Goal: Information Seeking & Learning: Learn about a topic

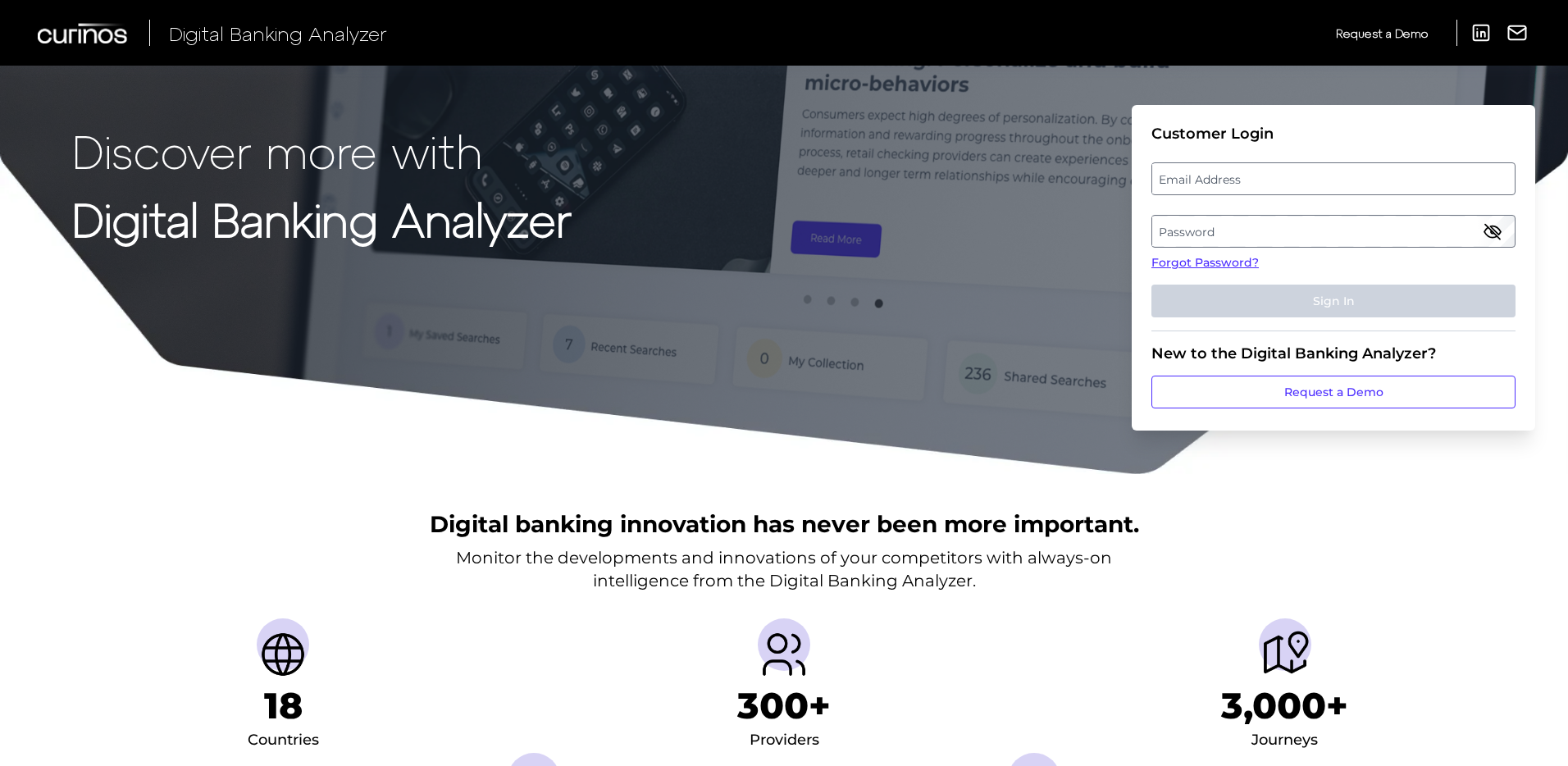
click at [1212, 187] on label "Email Address" at bounding box center [1332, 178] width 361 height 29
click at [1212, 187] on input "email" at bounding box center [1333, 178] width 364 height 33
type input "[PERSON_NAME][EMAIL_ADDRESS][PERSON_NAME][DOMAIN_NAME]"
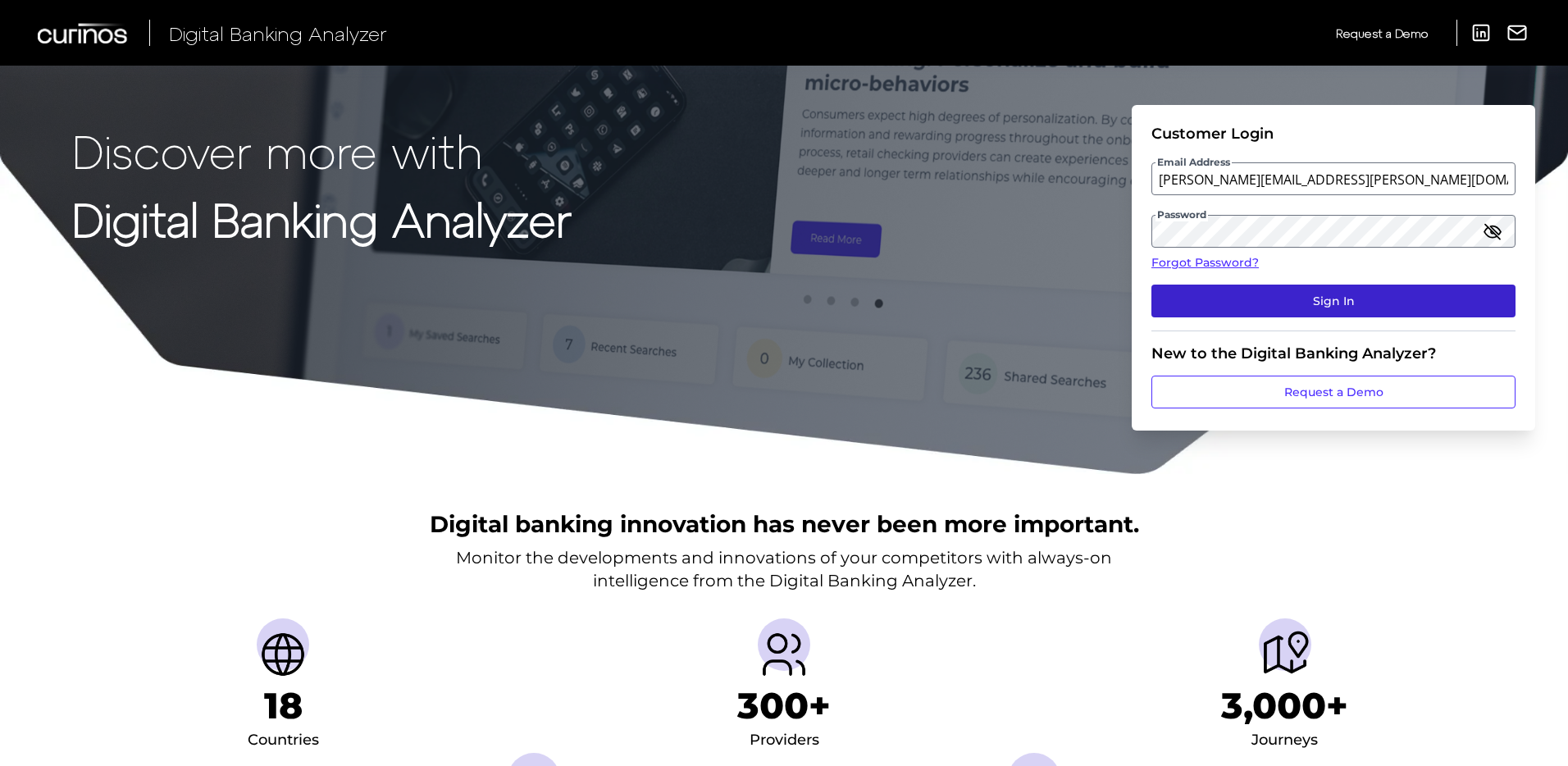
click at [1261, 296] on button "Sign In" at bounding box center [1333, 300] width 364 height 33
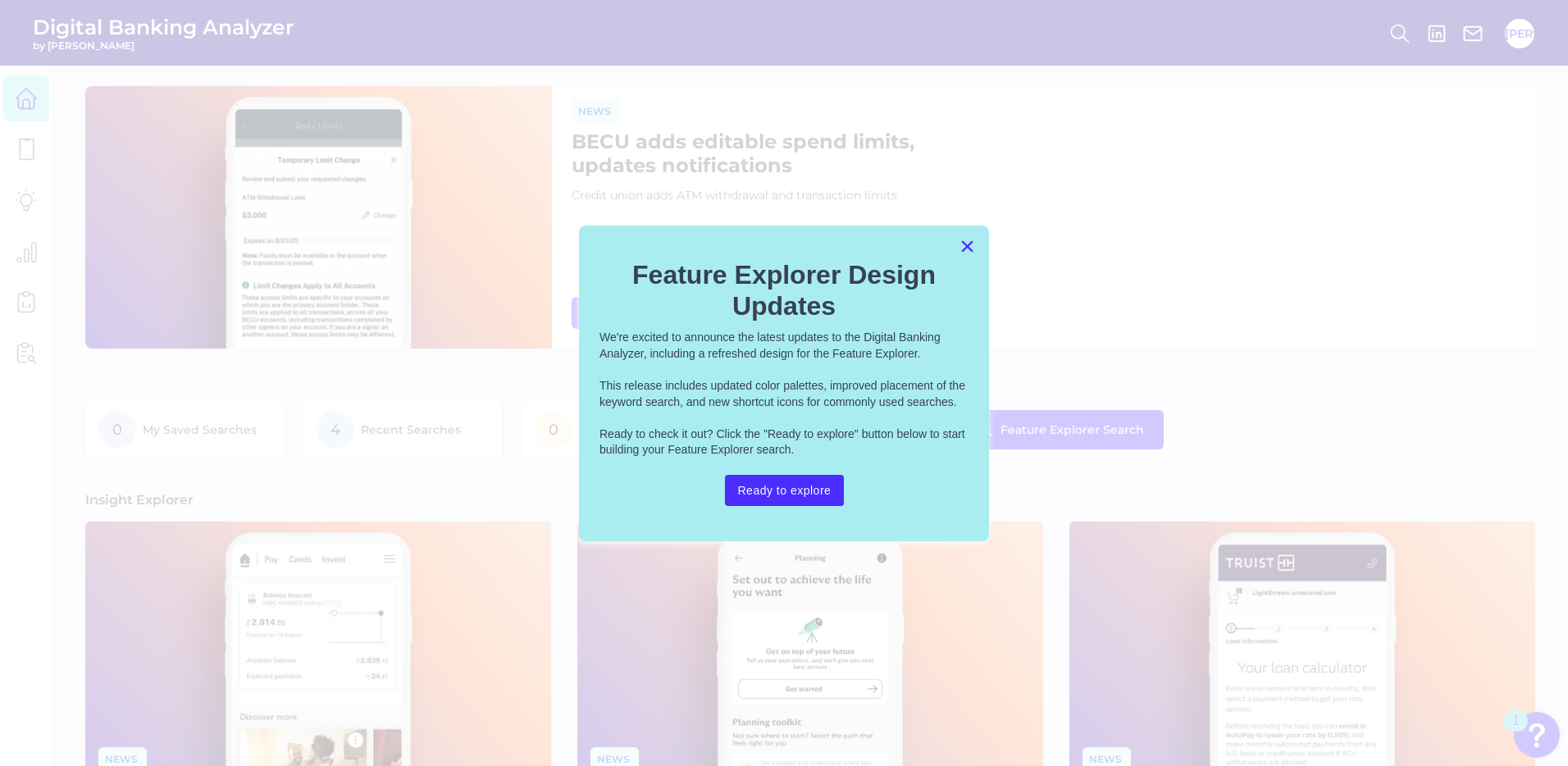
click at [967, 252] on button "×" at bounding box center [967, 246] width 16 height 26
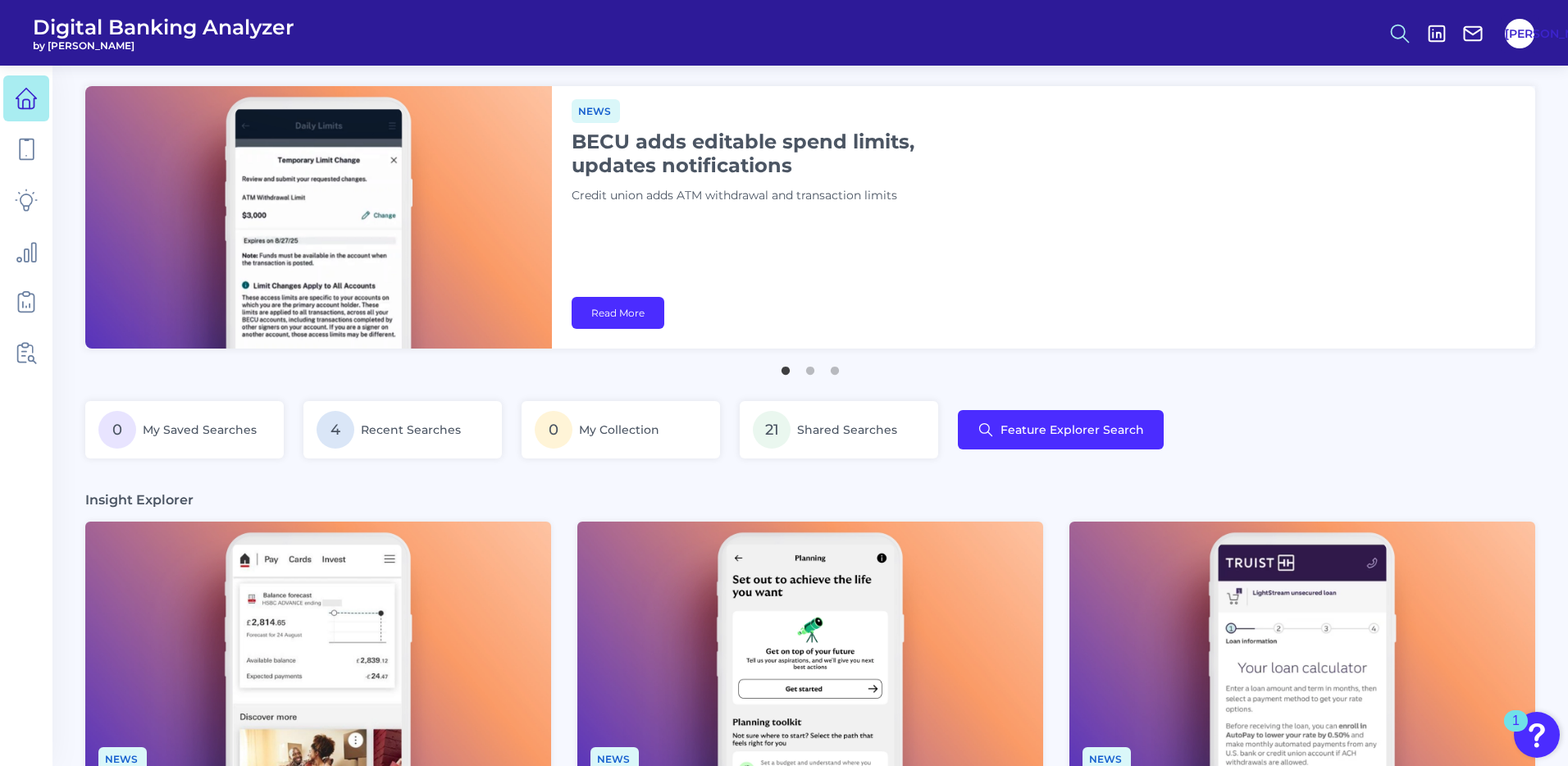
click at [1397, 25] on icon at bounding box center [1399, 34] width 23 height 23
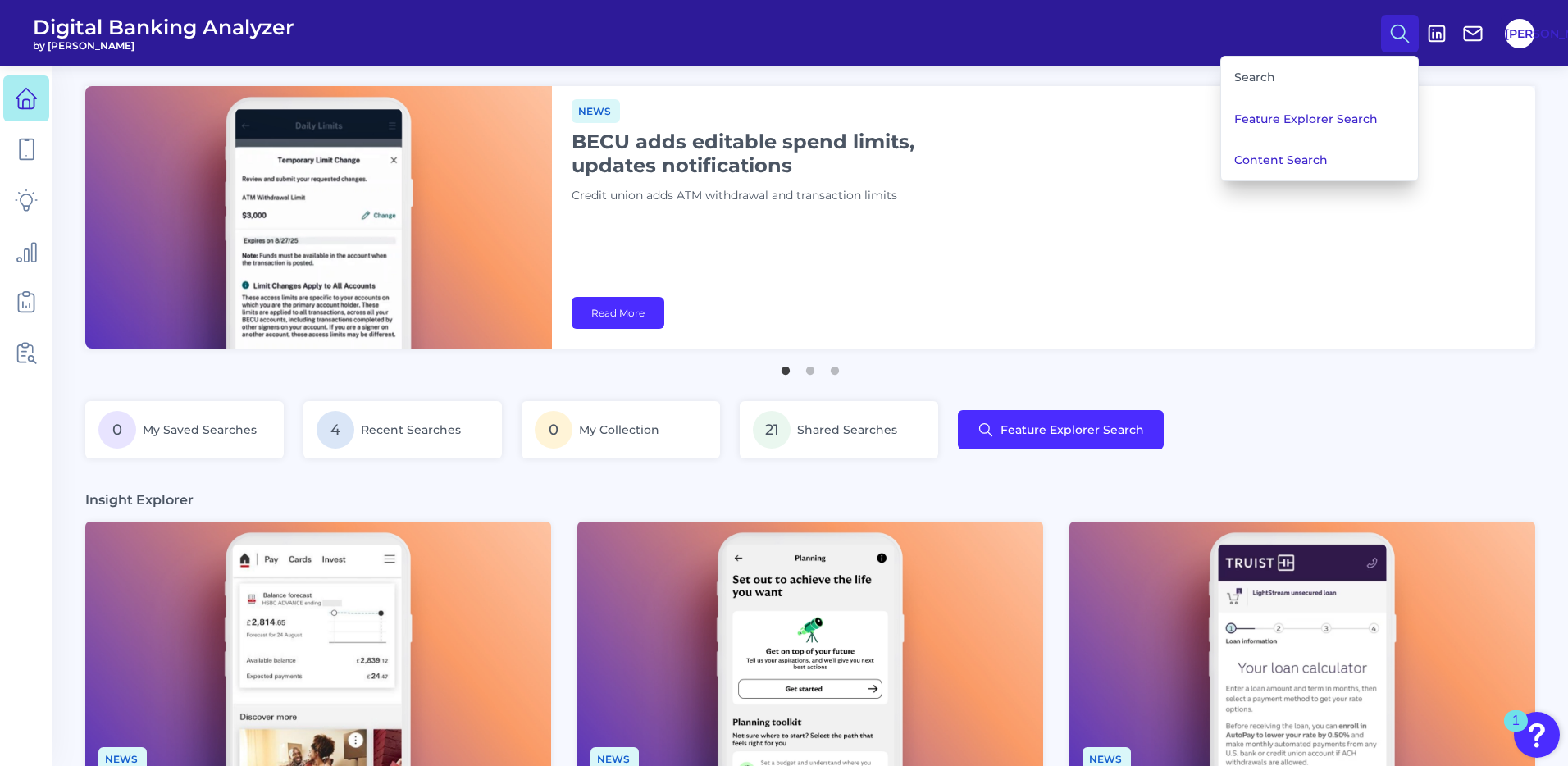
click at [1397, 25] on icon at bounding box center [1399, 34] width 23 height 23
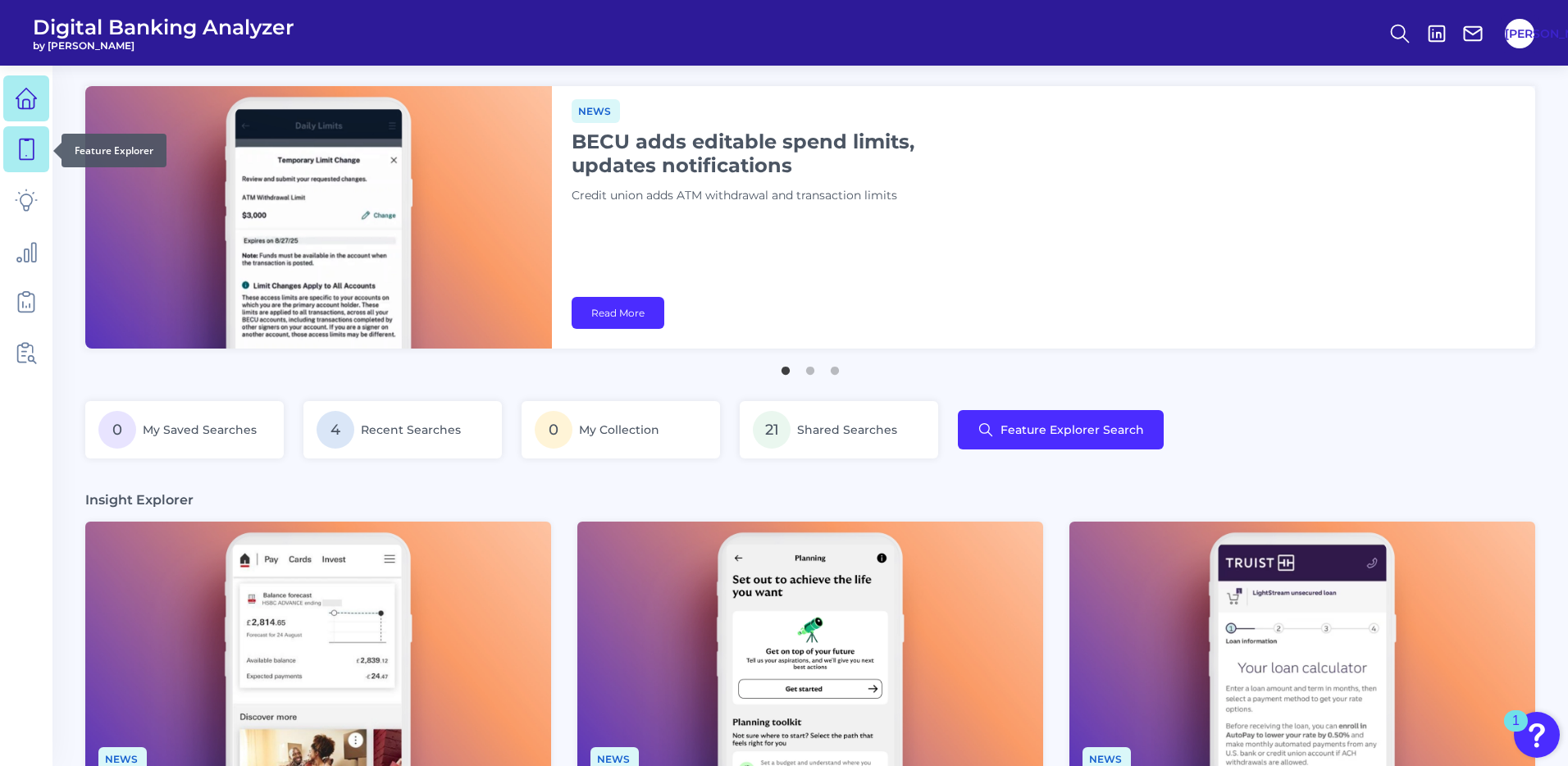
click at [26, 151] on icon at bounding box center [26, 149] width 23 height 23
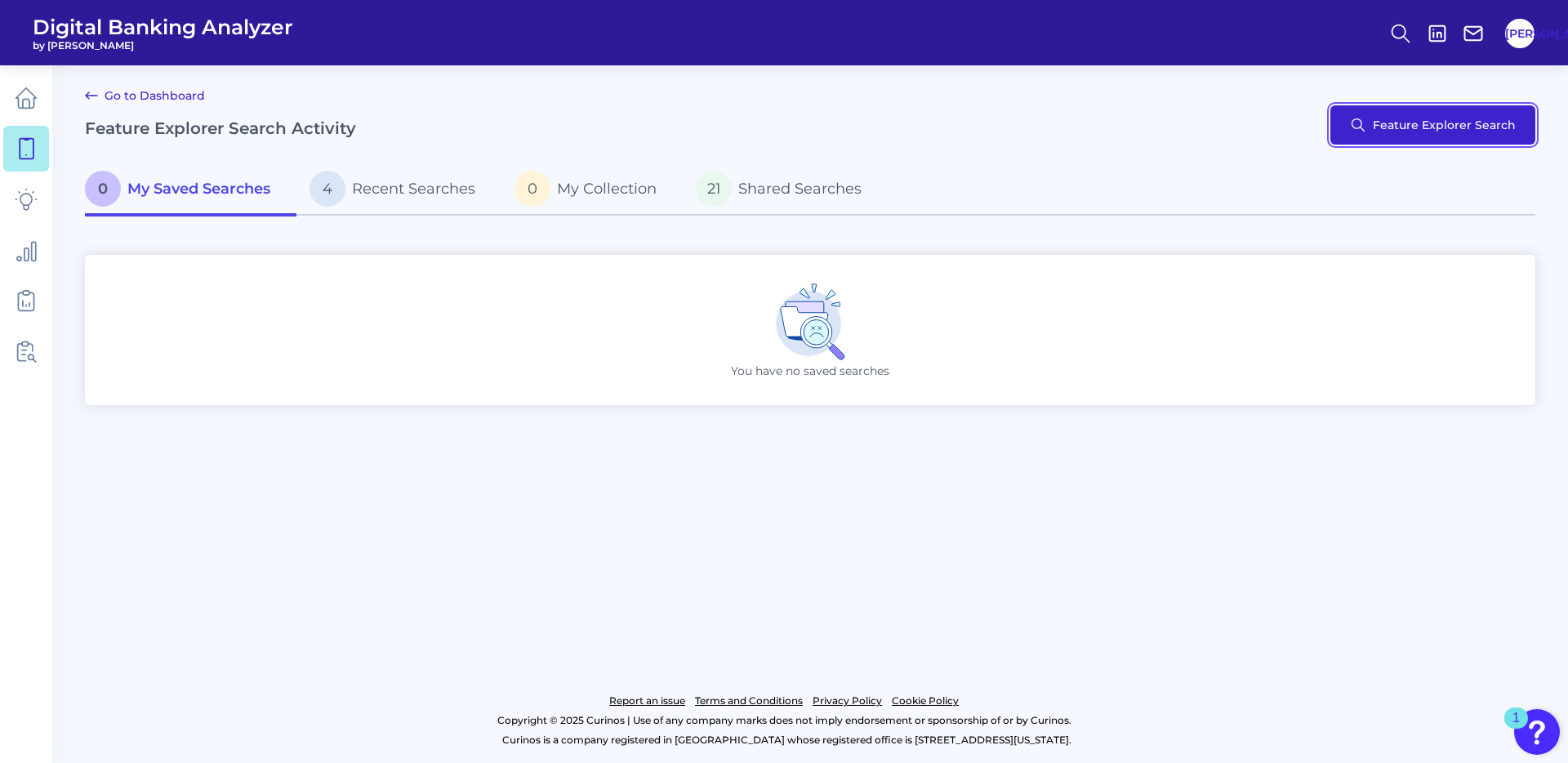
click at [1413, 131] on button "Feature Explorer Search" at bounding box center [1432, 125] width 205 height 39
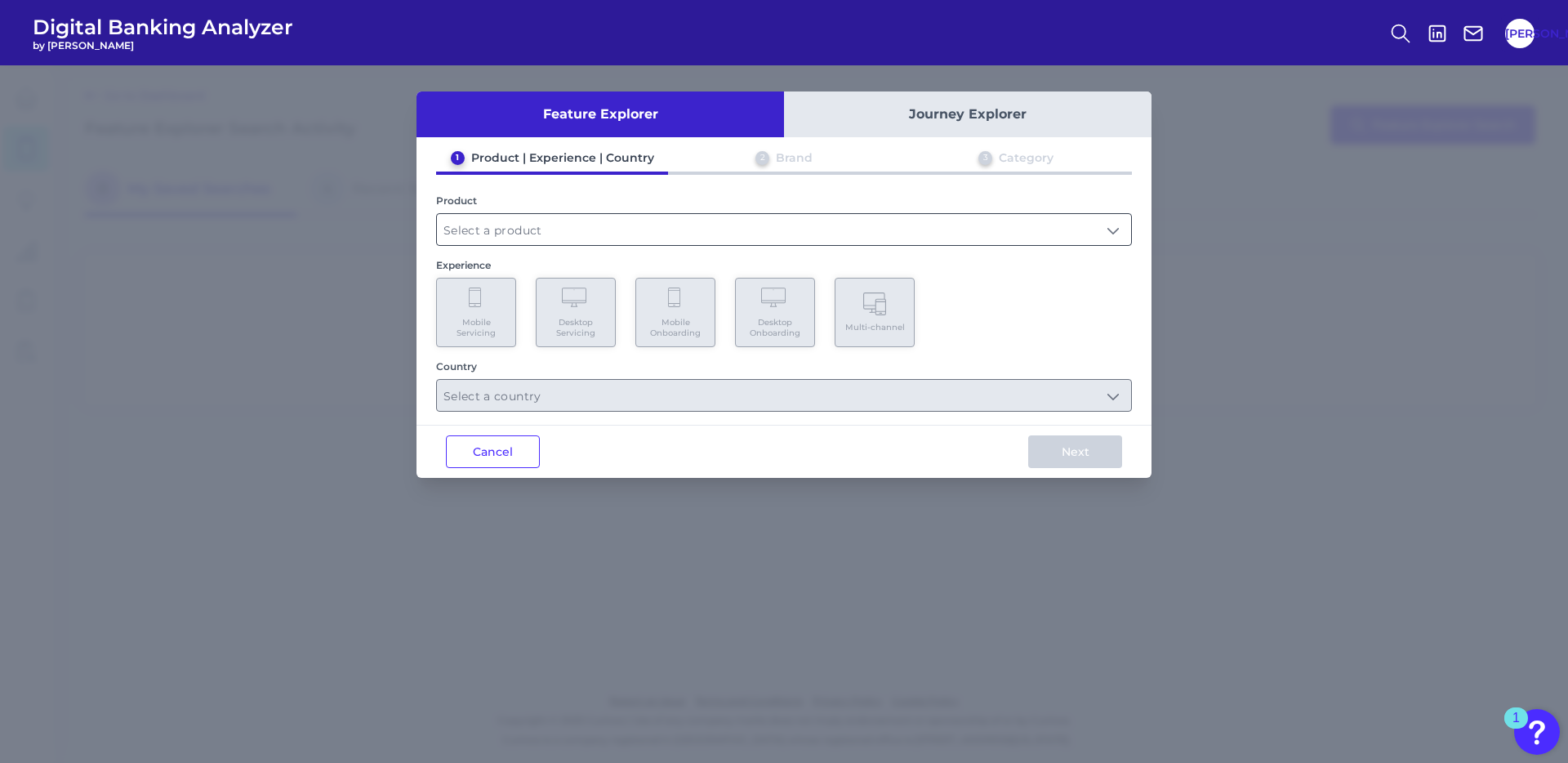
click at [534, 232] on input "text" at bounding box center [784, 229] width 695 height 31
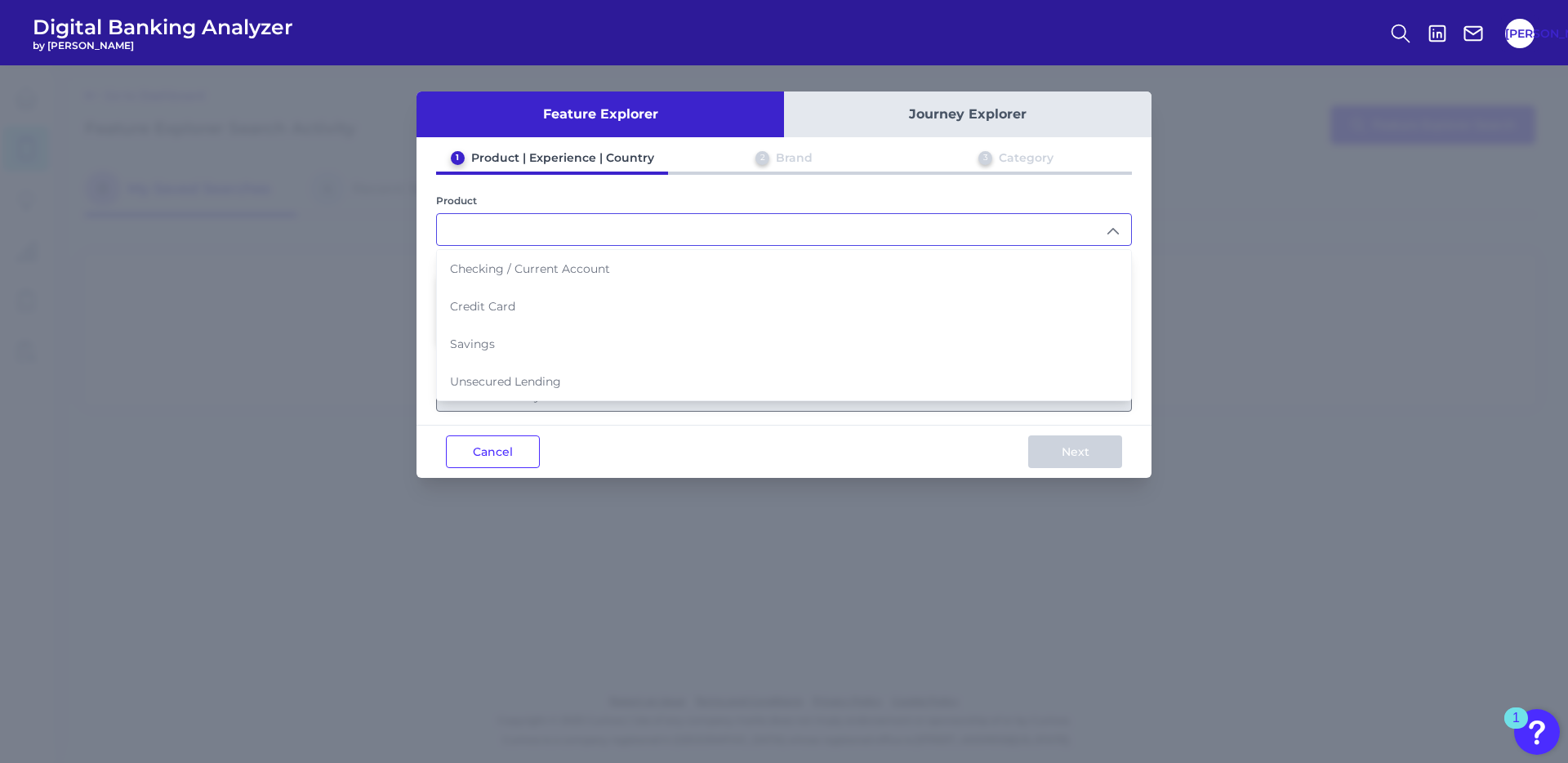
click at [630, 456] on div "Cancel Next" at bounding box center [784, 451] width 735 height 53
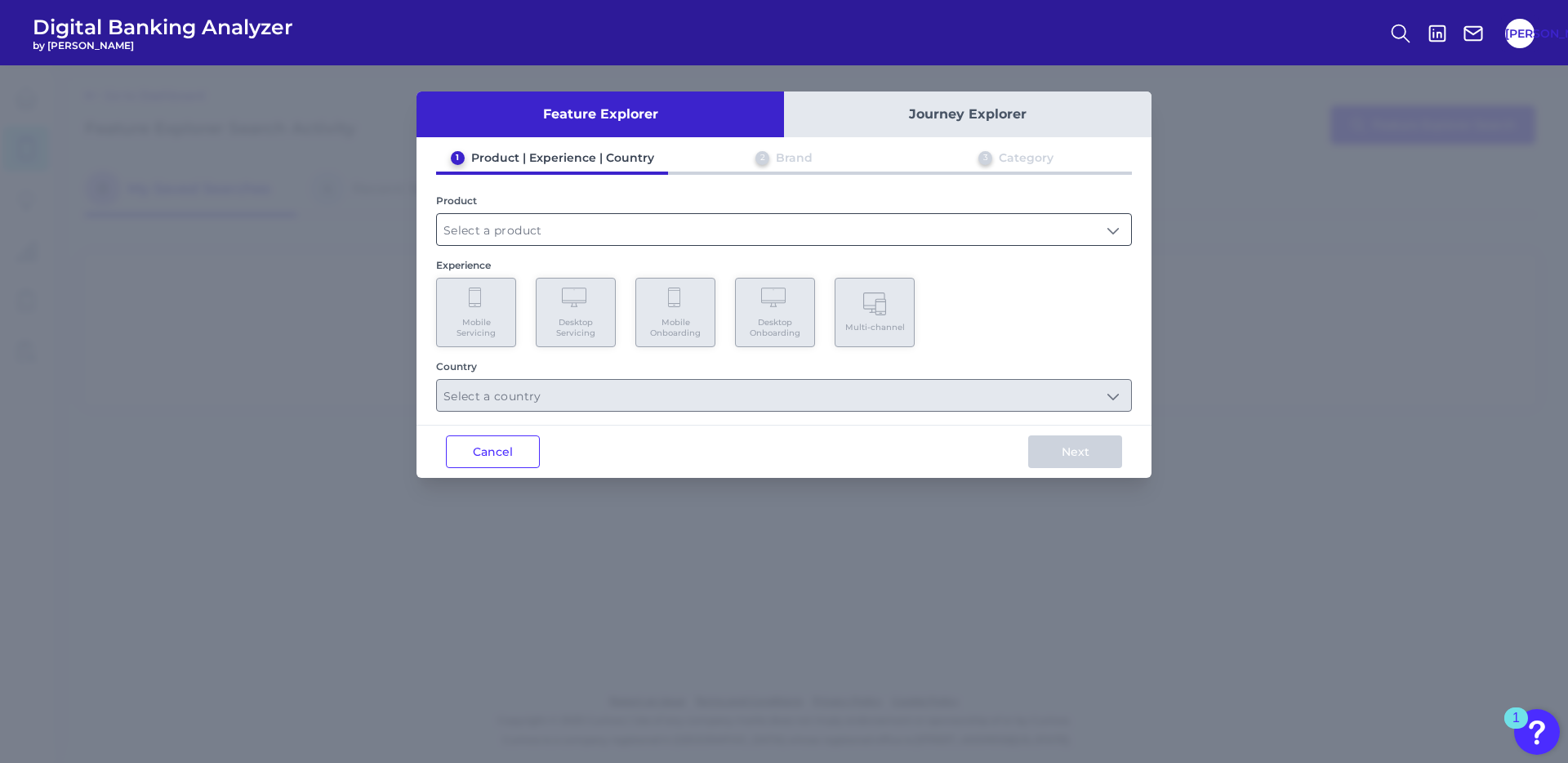
click at [566, 236] on input "text" at bounding box center [784, 229] width 695 height 31
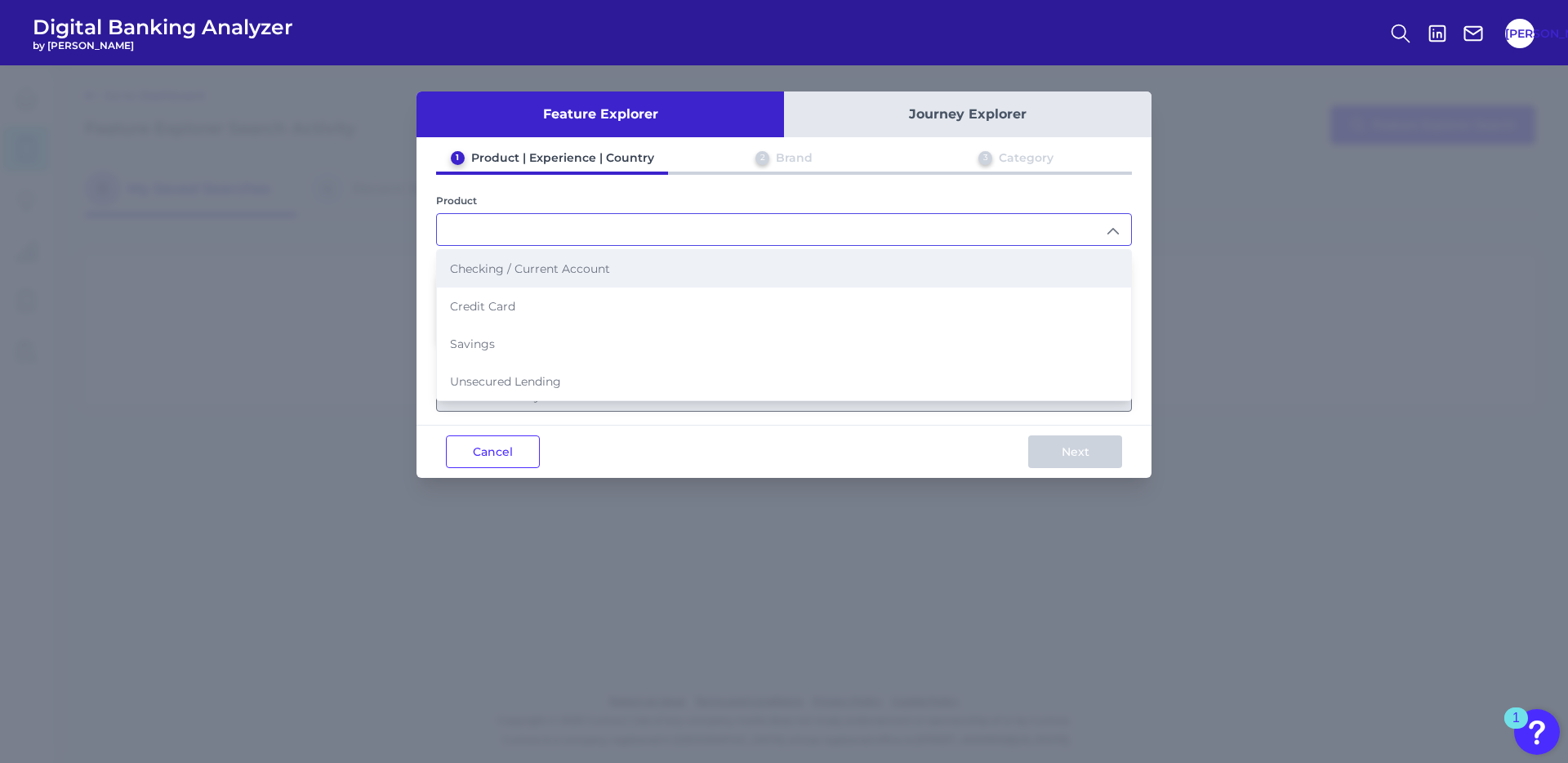
click at [549, 267] on span "Checking / Current Account" at bounding box center [529, 269] width 160 height 15
type input "Checking / Current Account"
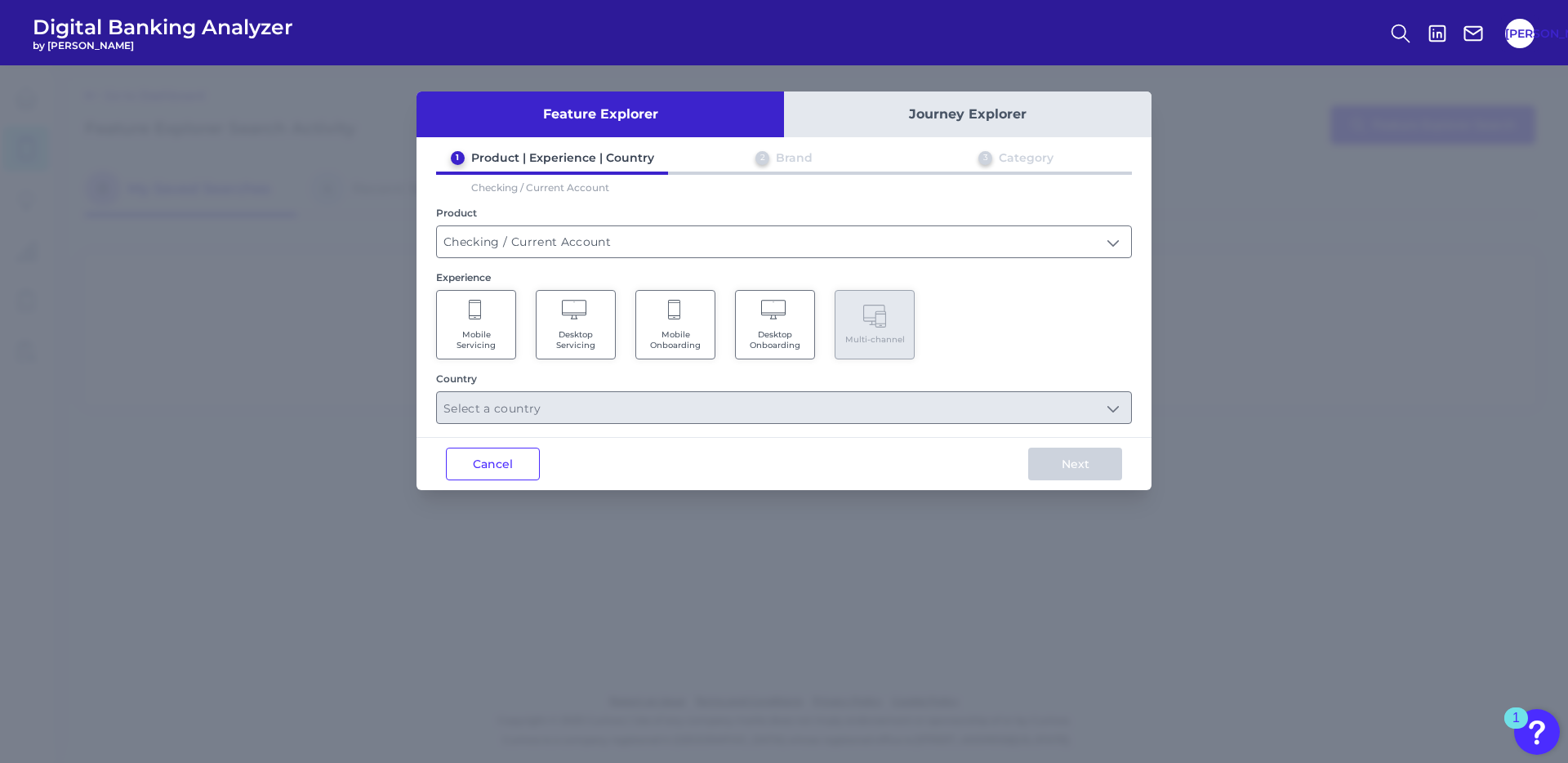
click at [688, 323] on Onboarding "Mobile Onboarding" at bounding box center [676, 324] width 80 height 69
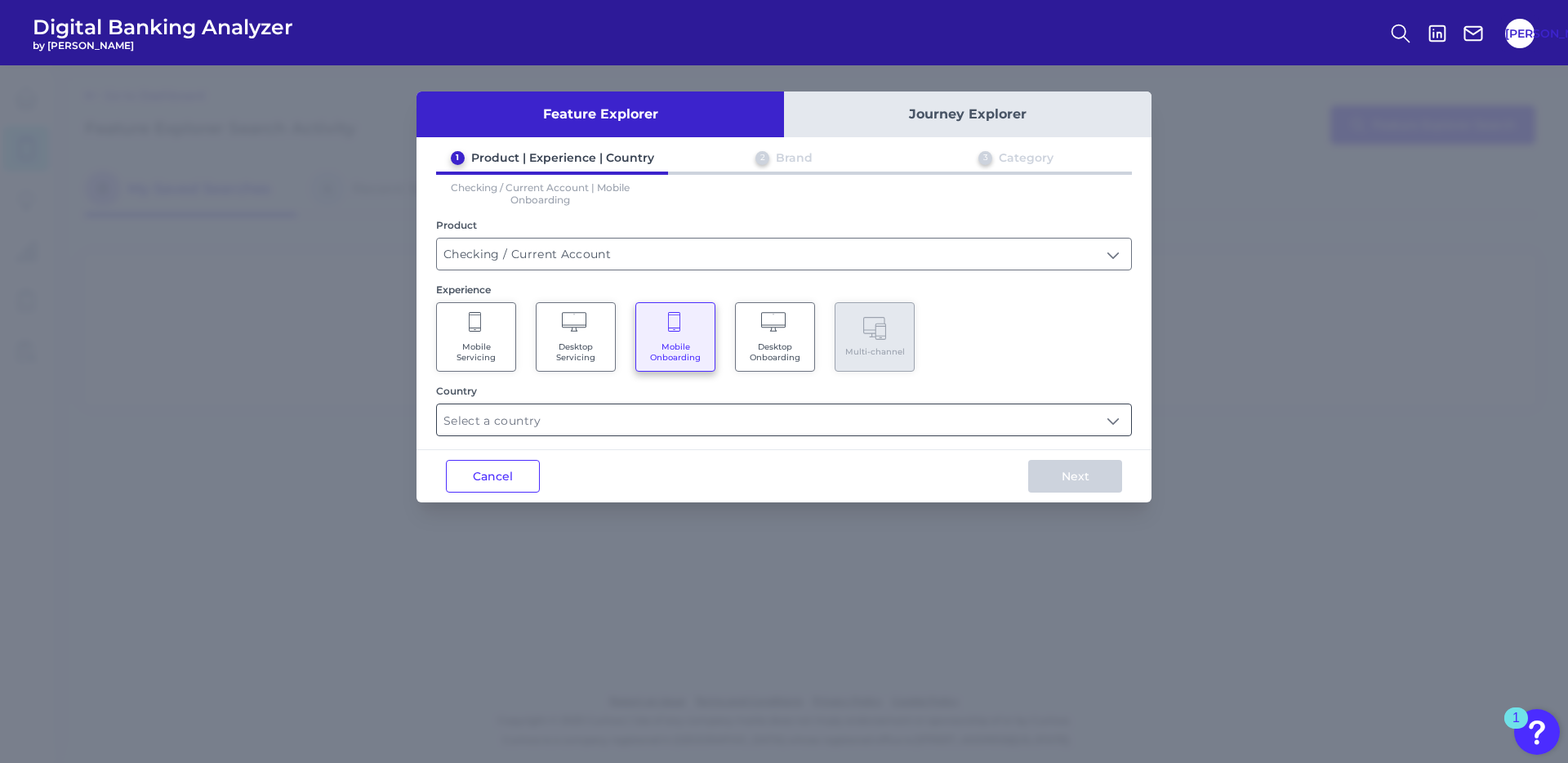
click at [667, 416] on input "text" at bounding box center [784, 419] width 695 height 31
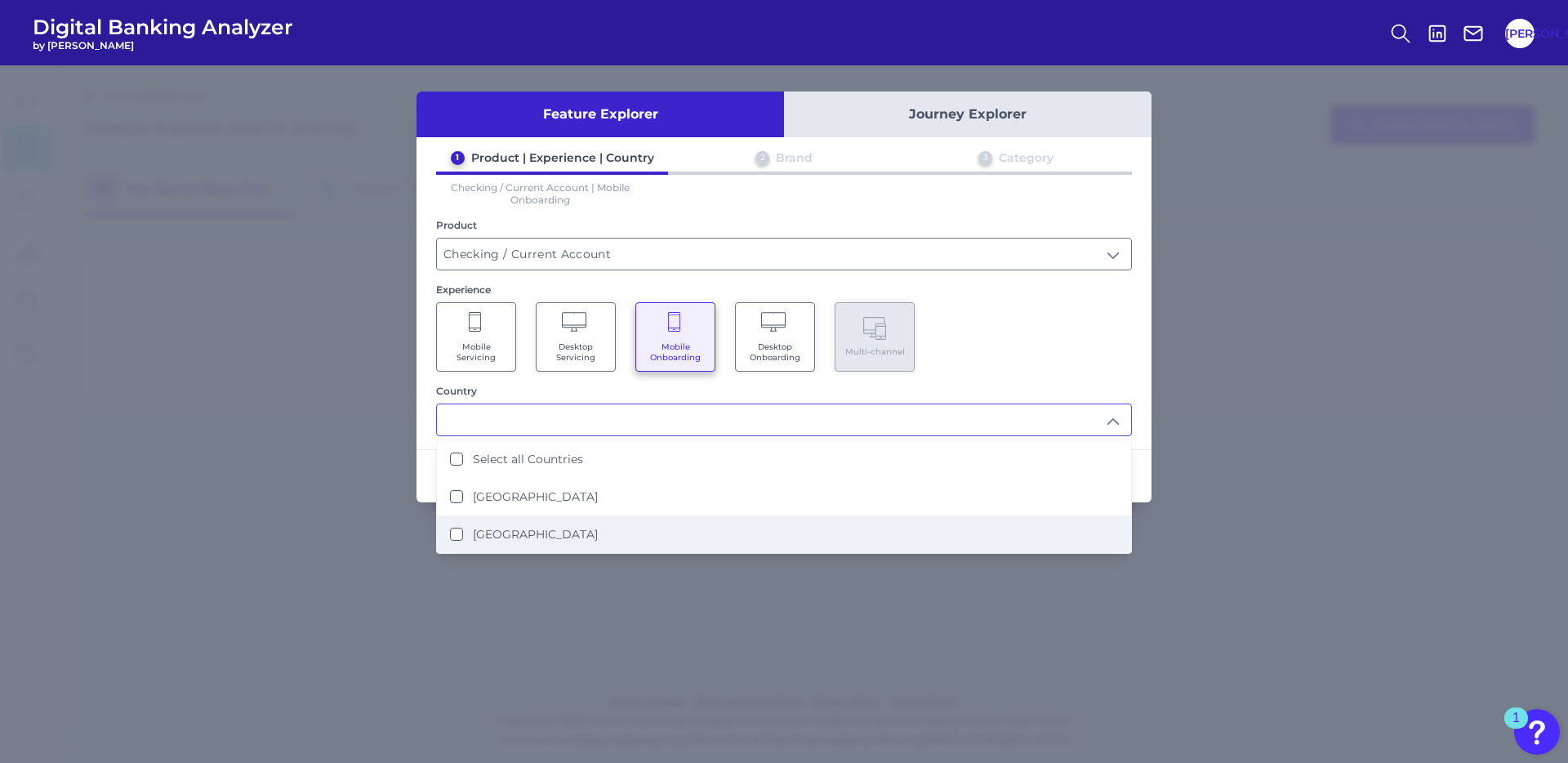
click at [457, 527] on Kingdom "[GEOGRAPHIC_DATA]" at bounding box center [456, 534] width 13 height 13
type input "[GEOGRAPHIC_DATA]"
click at [972, 381] on div "1 Product | Experience | Country 2 Brand 3 Category Checking / Current Account …" at bounding box center [784, 294] width 735 height 286
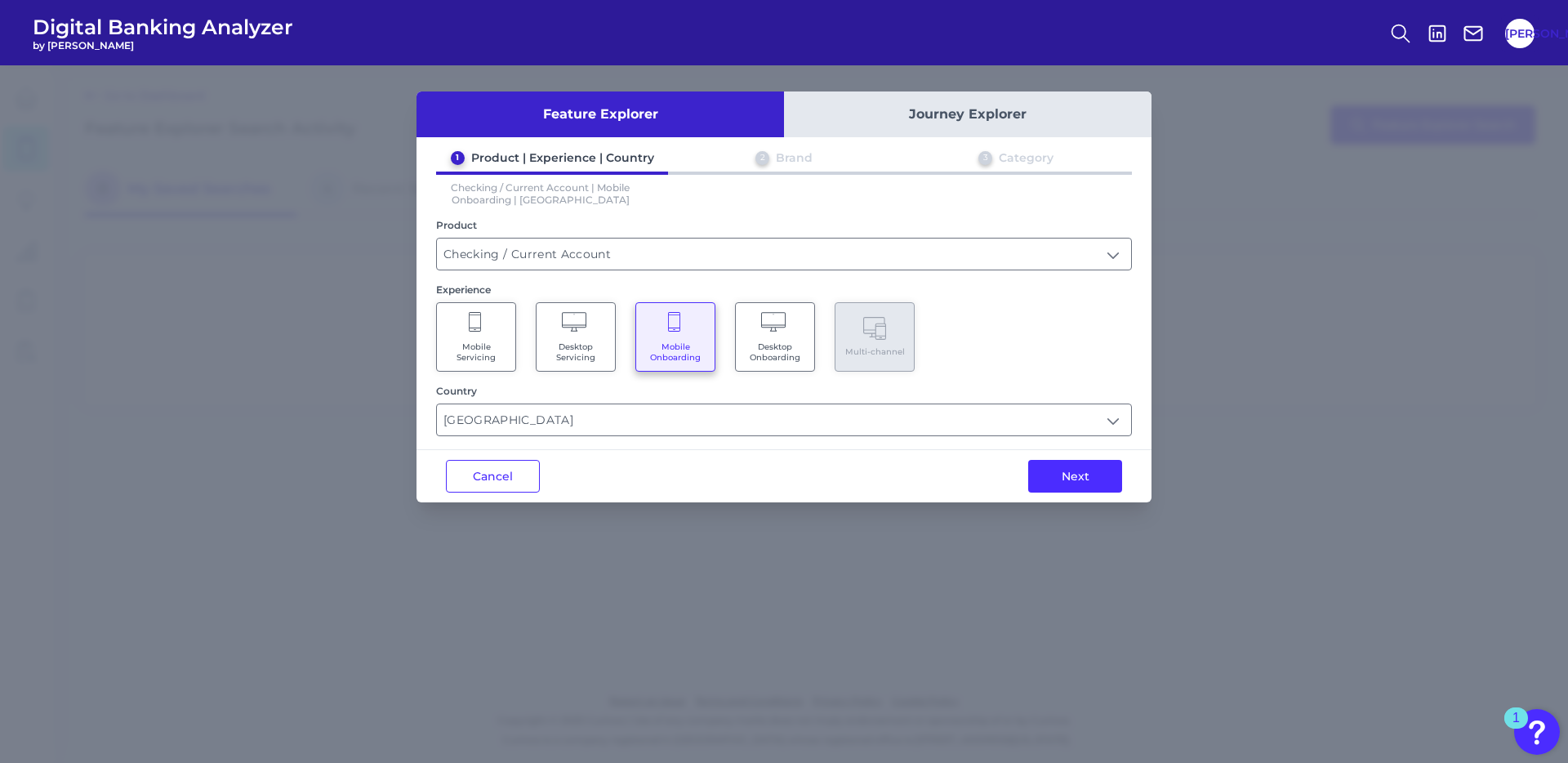
click at [773, 324] on icon at bounding box center [775, 324] width 29 height 22
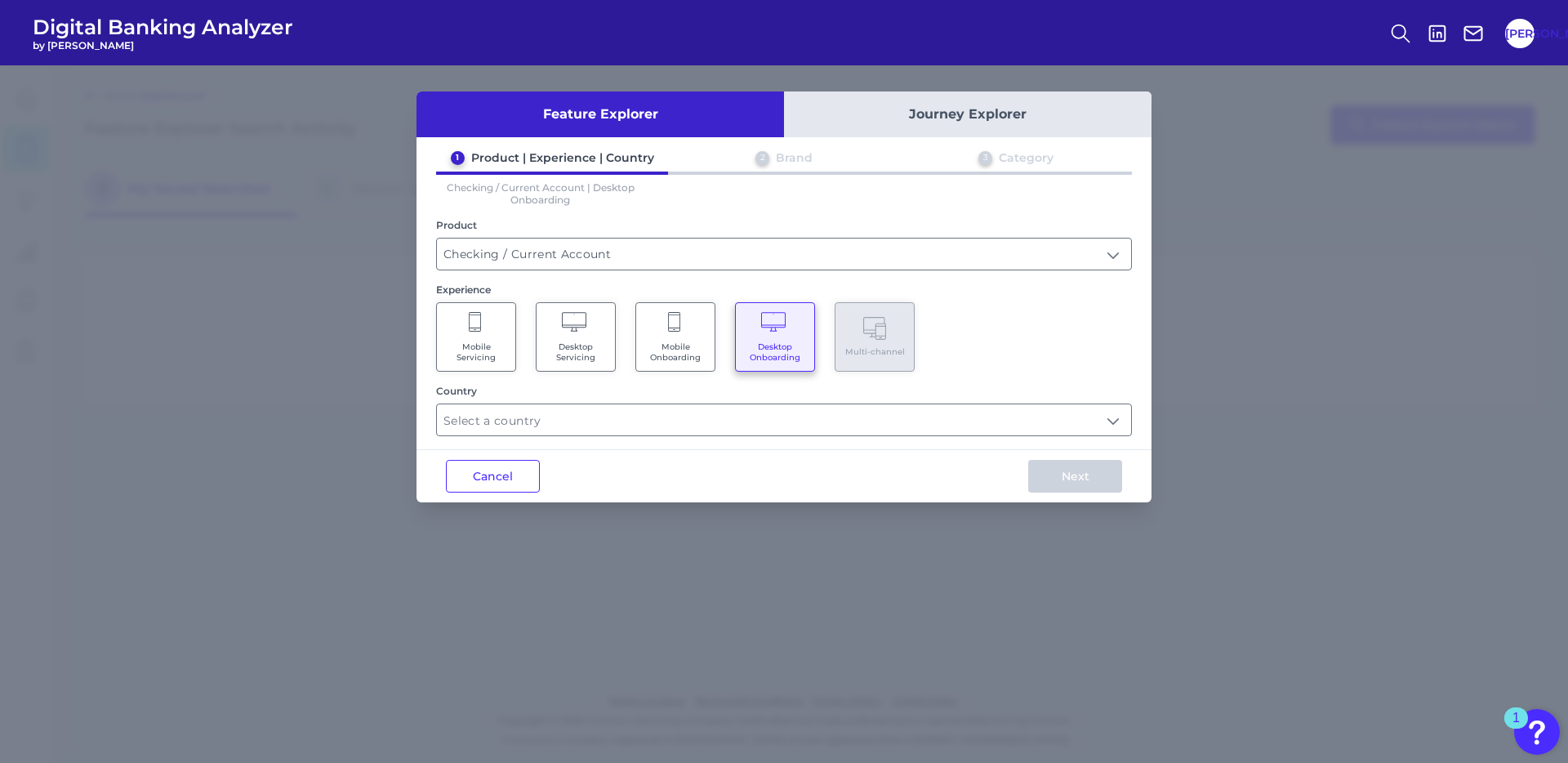
click at [693, 335] on Onboarding "Mobile Onboarding" at bounding box center [676, 337] width 80 height 69
click at [748, 409] on input "text" at bounding box center [784, 419] width 695 height 31
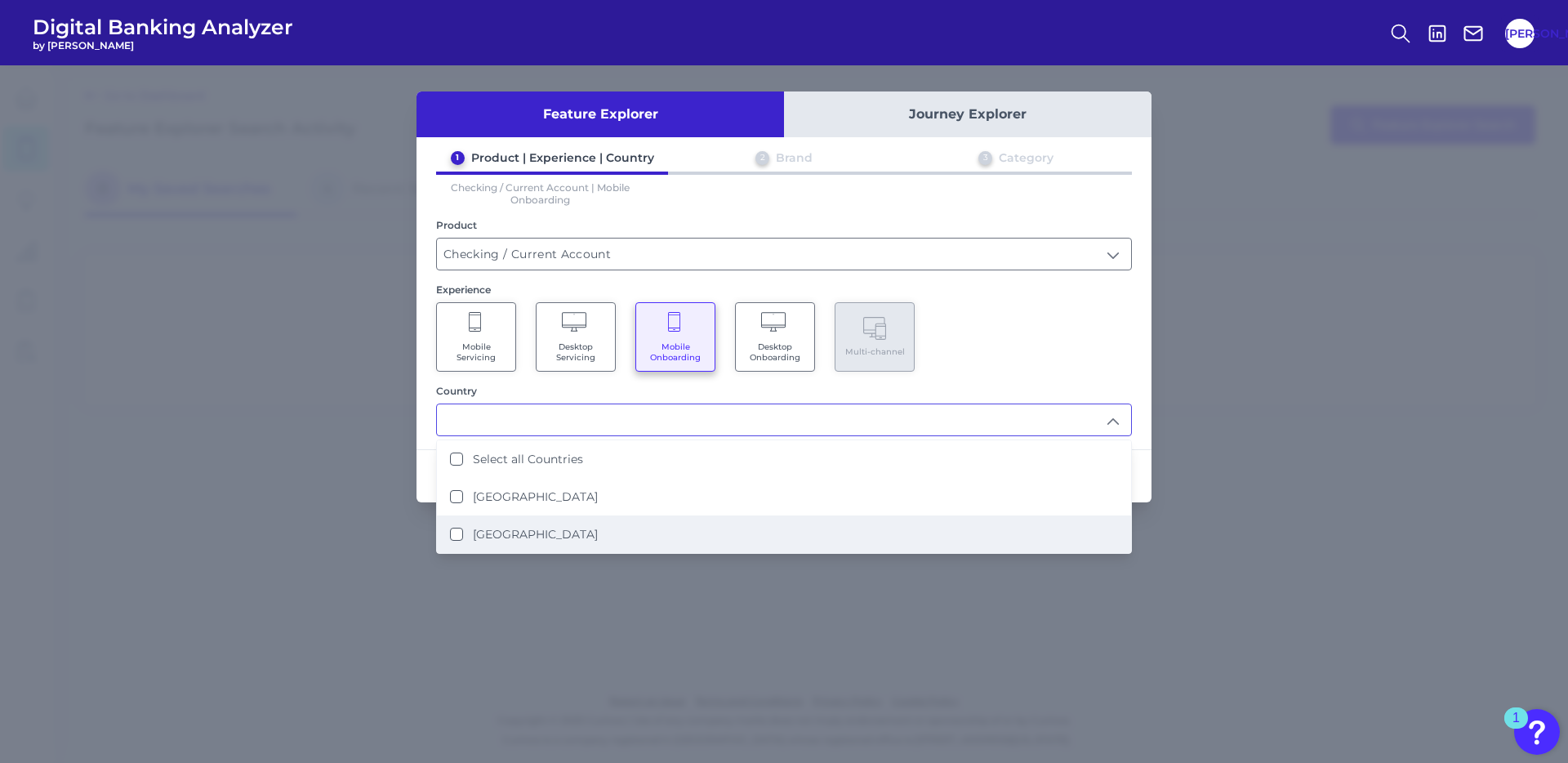
click at [657, 515] on li "[GEOGRAPHIC_DATA]" at bounding box center [784, 534] width 695 height 37
type input "[GEOGRAPHIC_DATA]"
click at [1043, 329] on div "Mobile Servicing Desktop Servicing Mobile Onboarding Desktop Onboarding Multi-c…" at bounding box center [784, 337] width 696 height 69
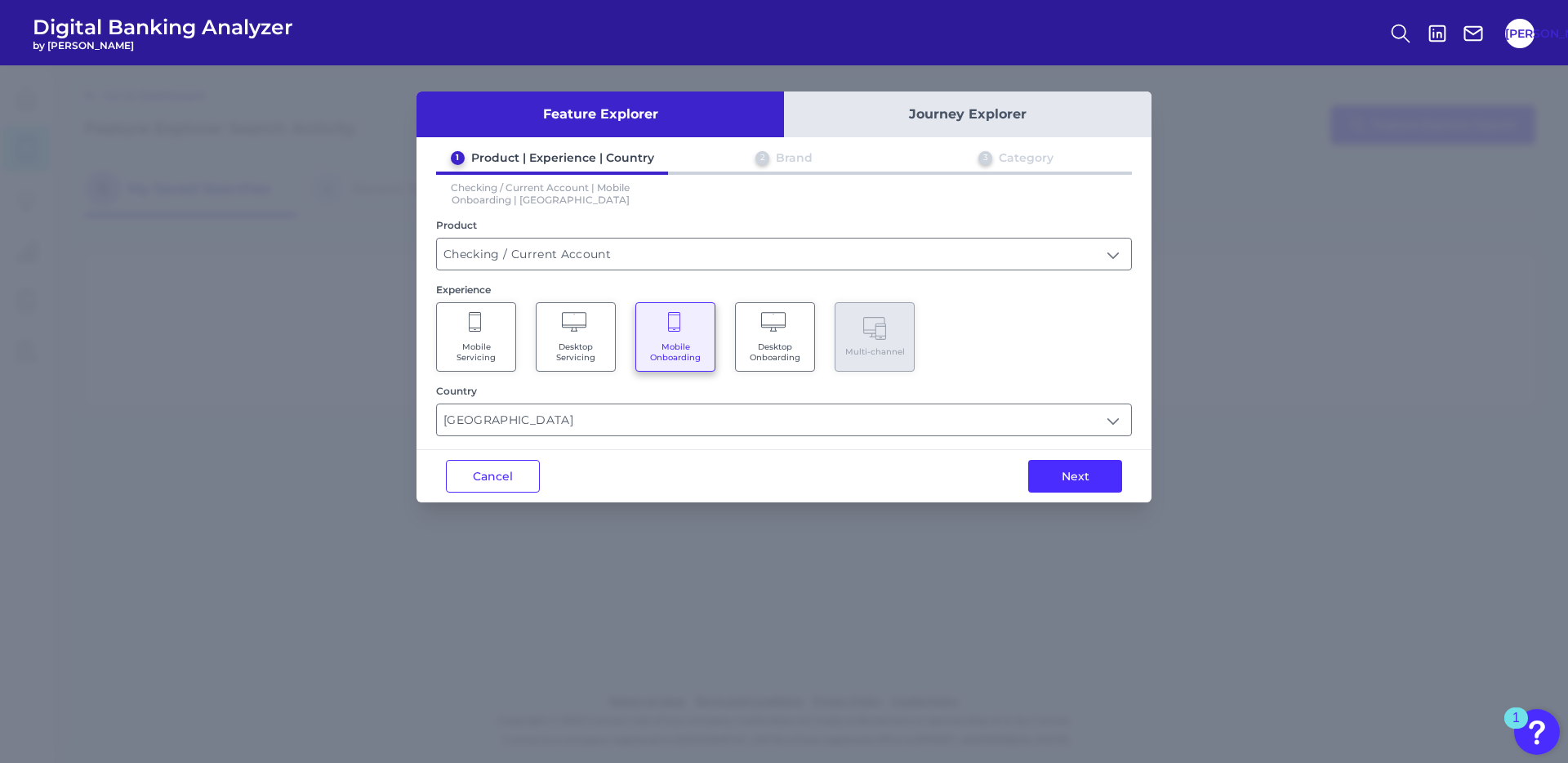
click at [1083, 493] on div "Next" at bounding box center [1075, 476] width 152 height 52
click at [1083, 479] on button "Next" at bounding box center [1075, 476] width 94 height 33
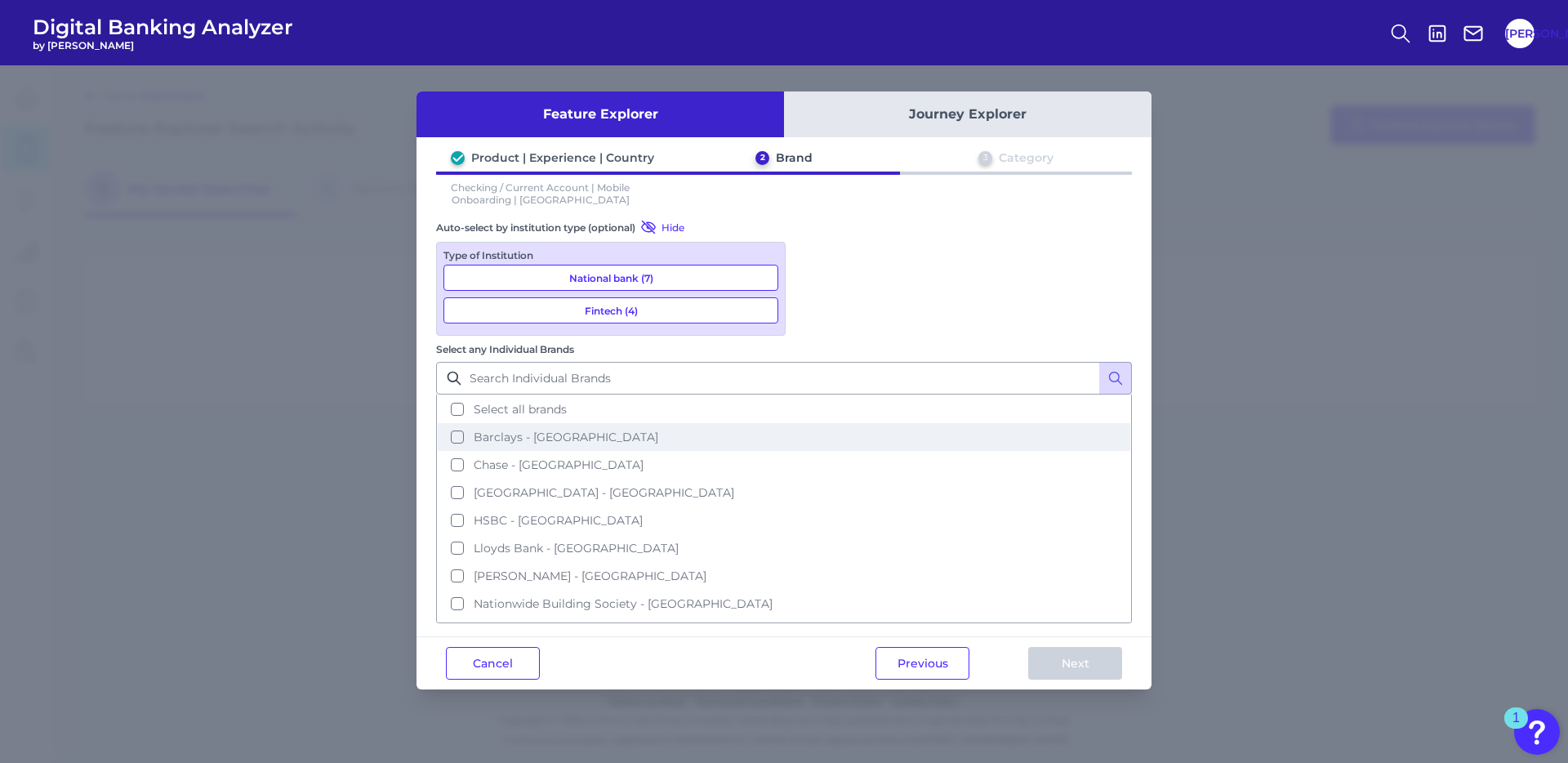
click at [658, 430] on span "Barclays - [GEOGRAPHIC_DATA]" at bounding box center [566, 438] width 184 height 15
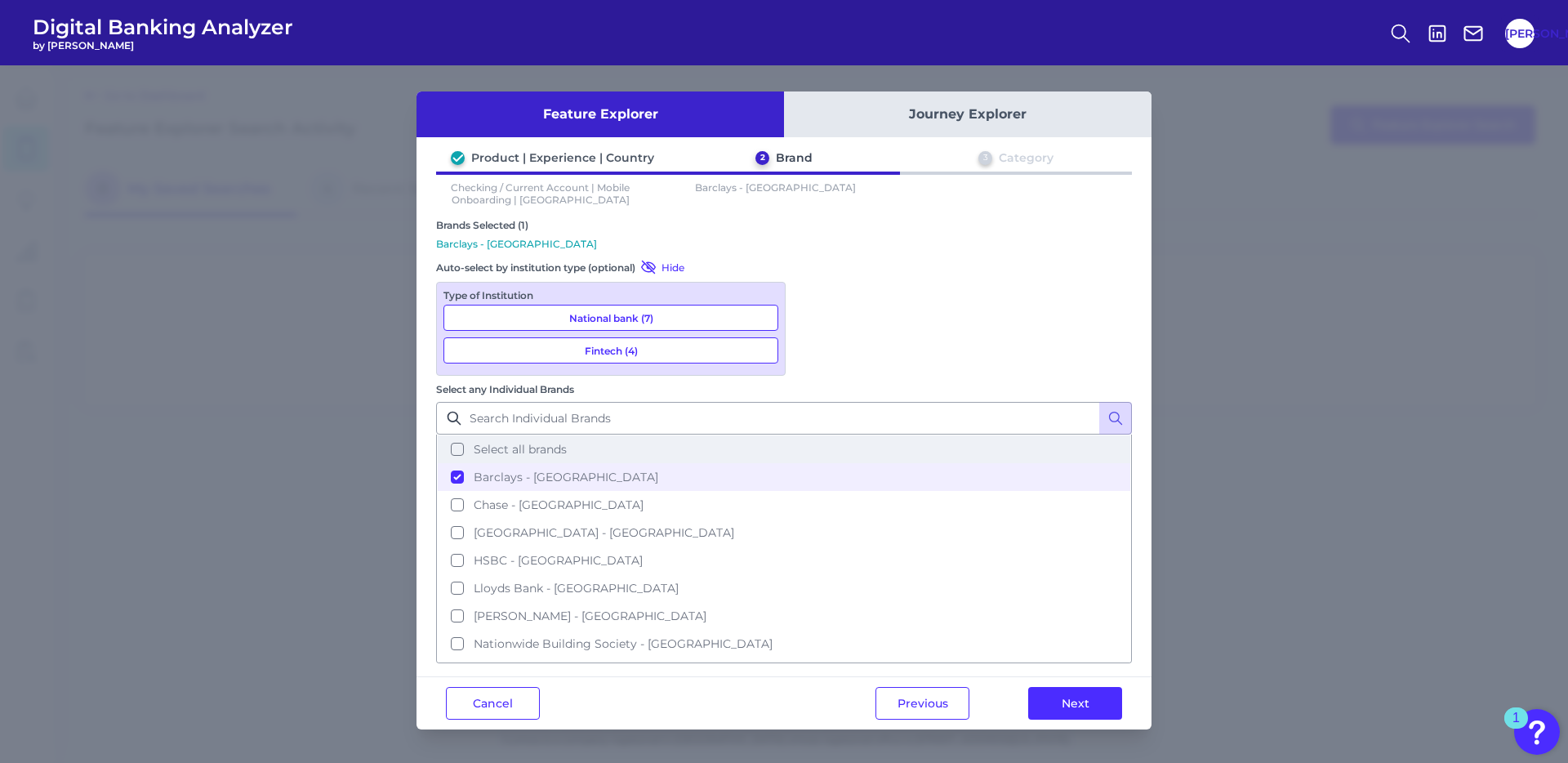
click at [808, 436] on button "Select all brands" at bounding box center [784, 450] width 693 height 28
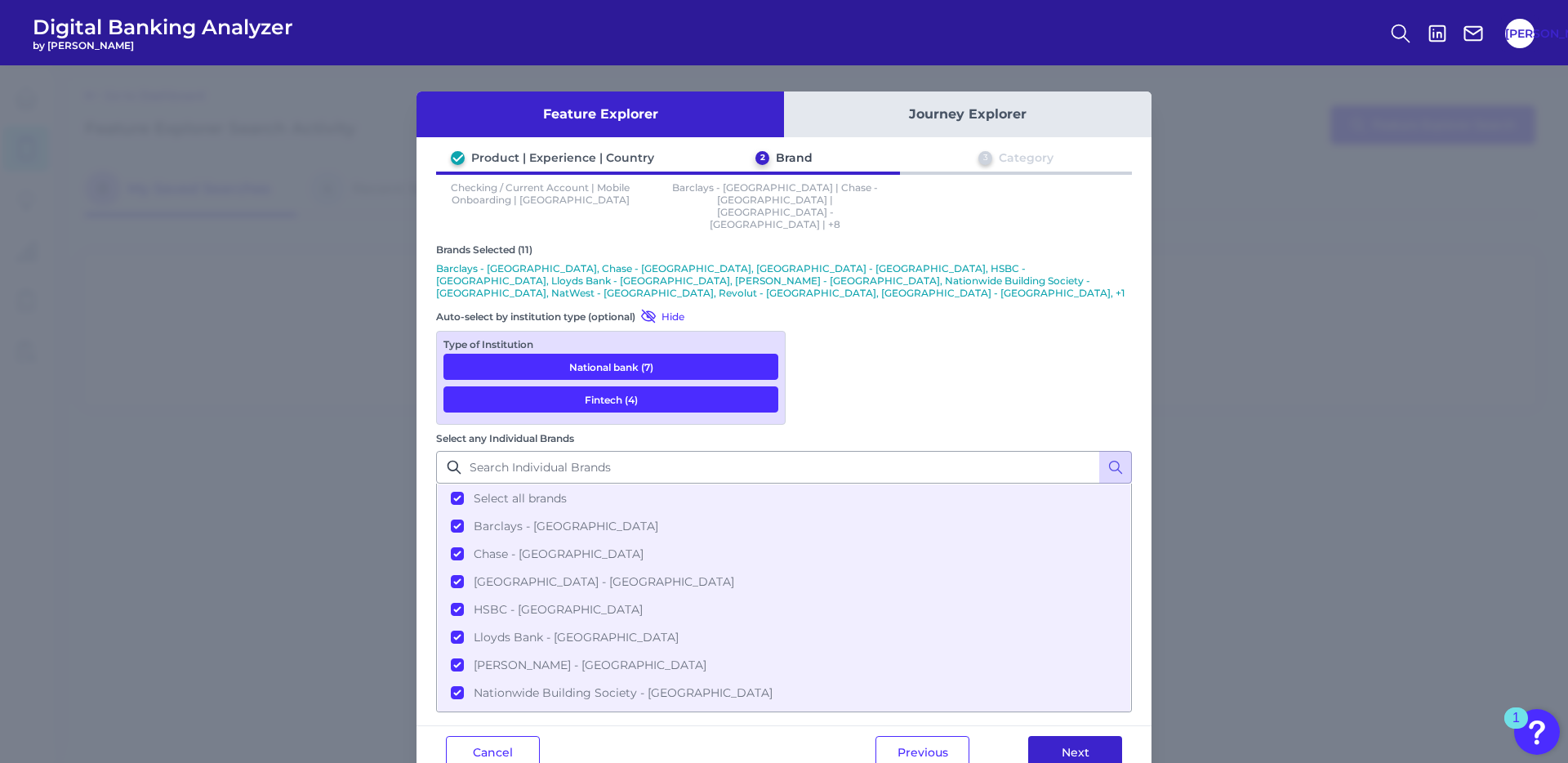
click at [1075, 736] on button "Next" at bounding box center [1075, 752] width 94 height 33
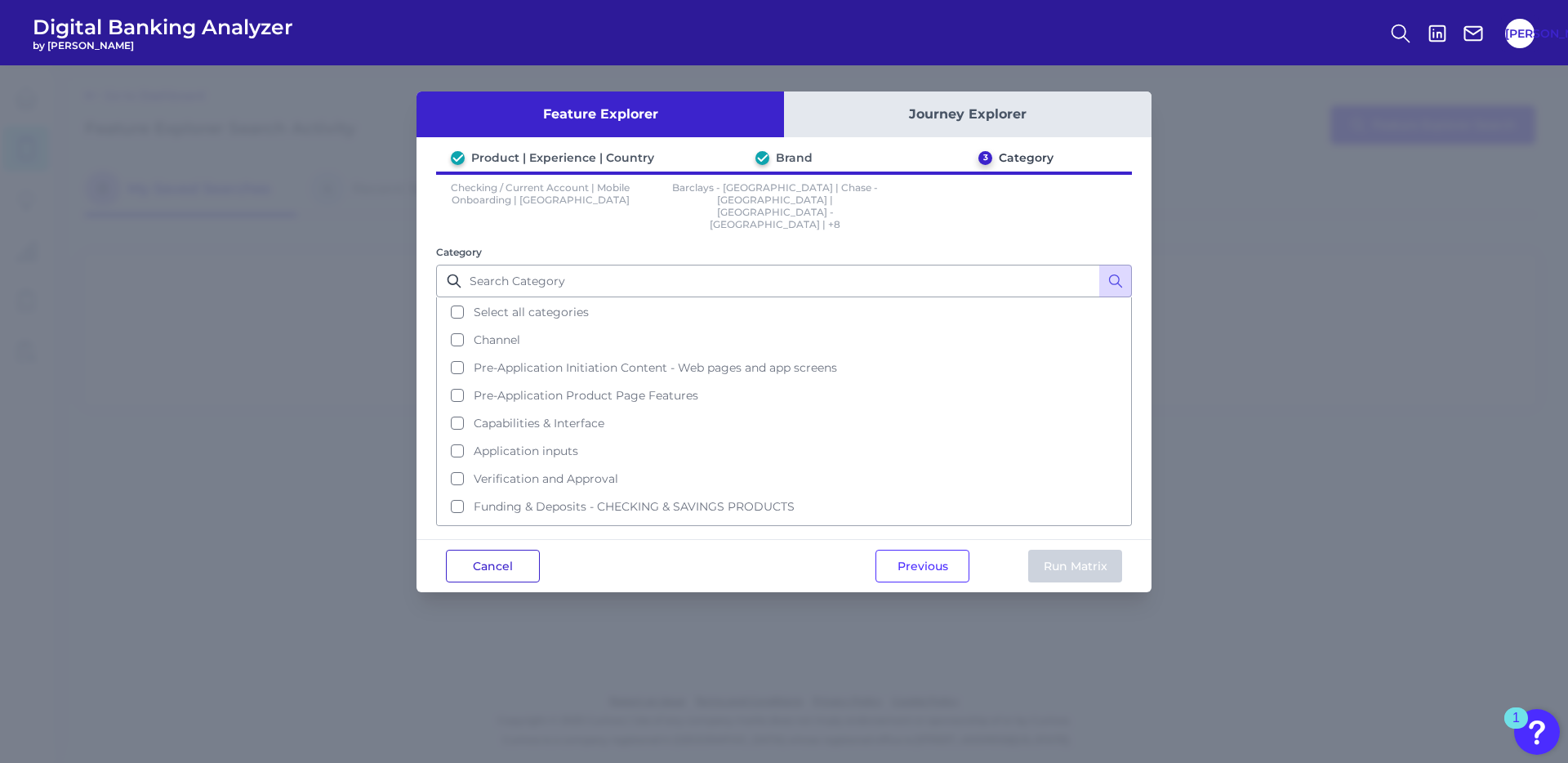
click at [495, 550] on button "Cancel" at bounding box center [493, 566] width 94 height 33
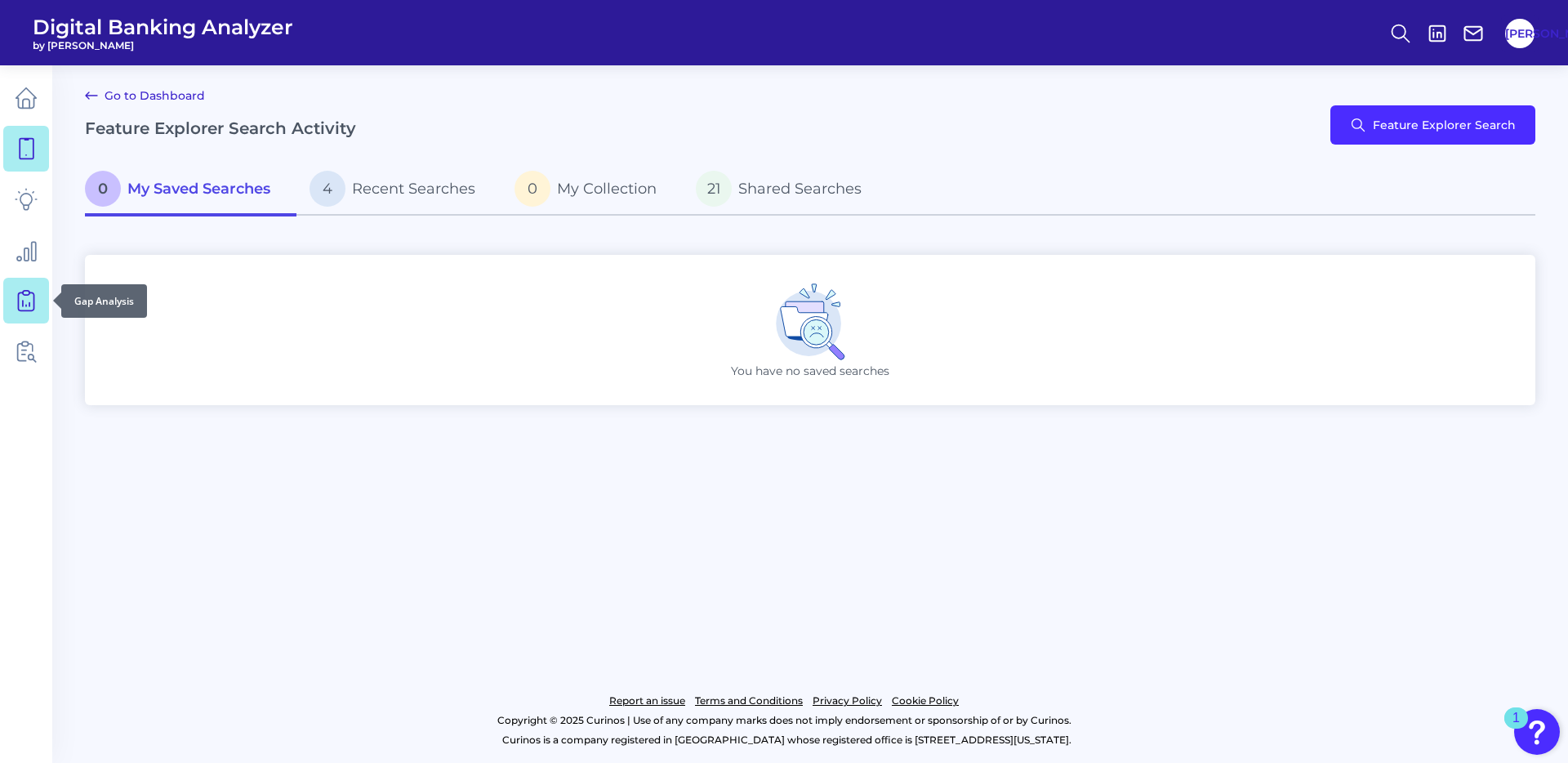
click at [29, 301] on icon at bounding box center [26, 300] width 22 height 22
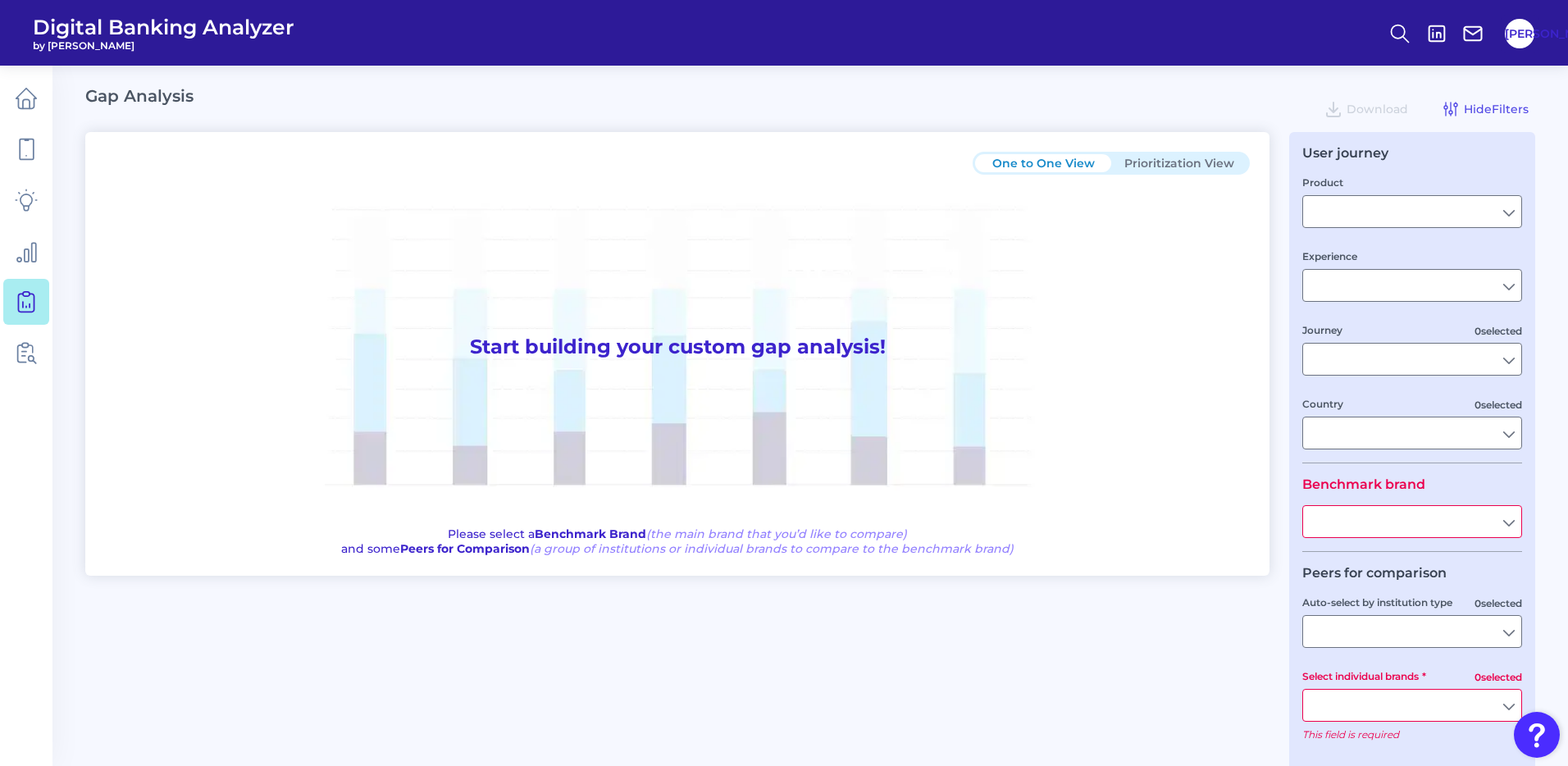
type input "Checking / Current Account"
type input "Mobile Servicing"
type input "Pre-Login Area, New Customer Onboarding, Login & Authentication, Accounts and t…"
type input "[GEOGRAPHIC_DATA]"
type input "Nationwide Building Society"
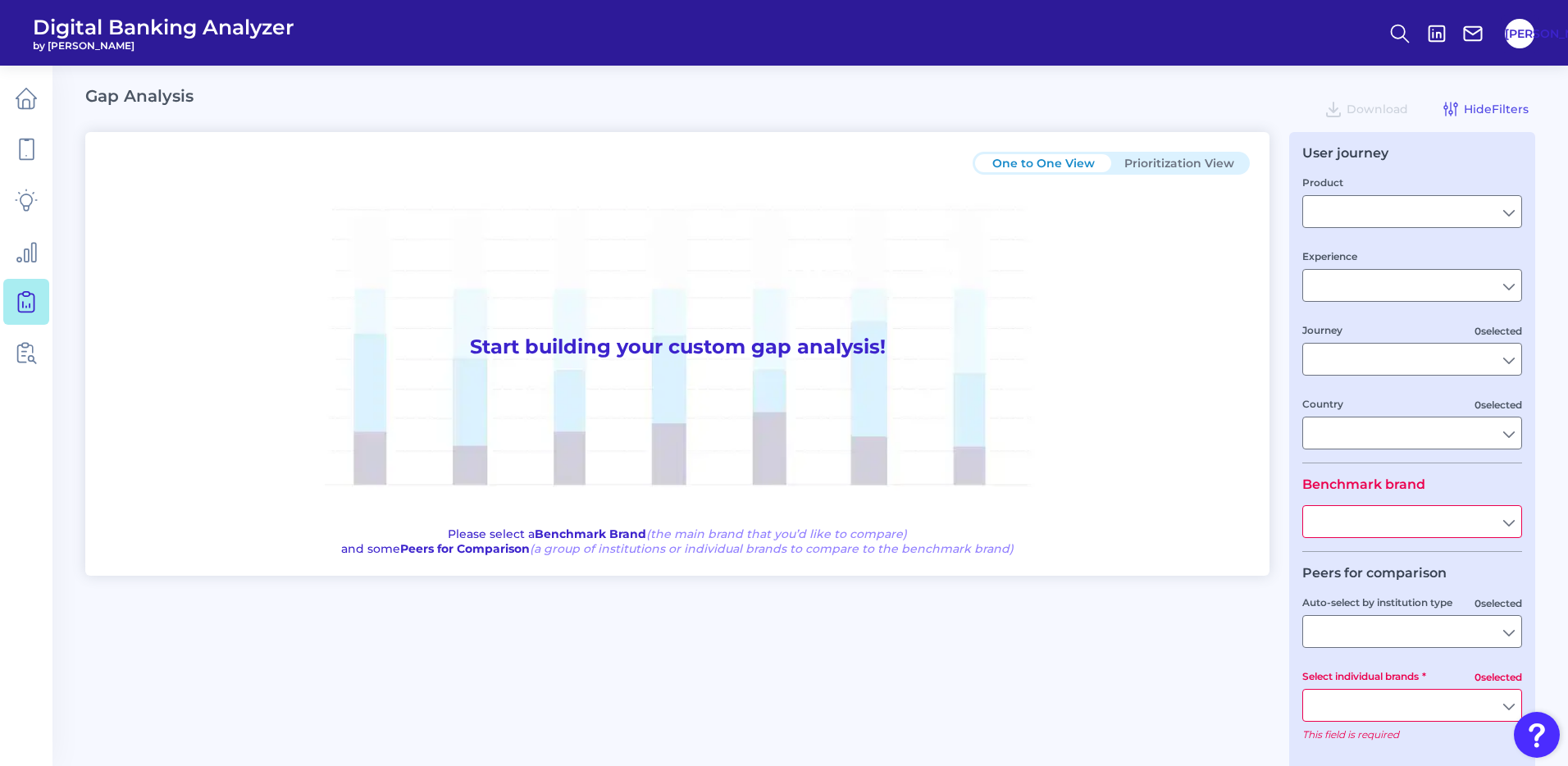
type input "All Select individual brands"
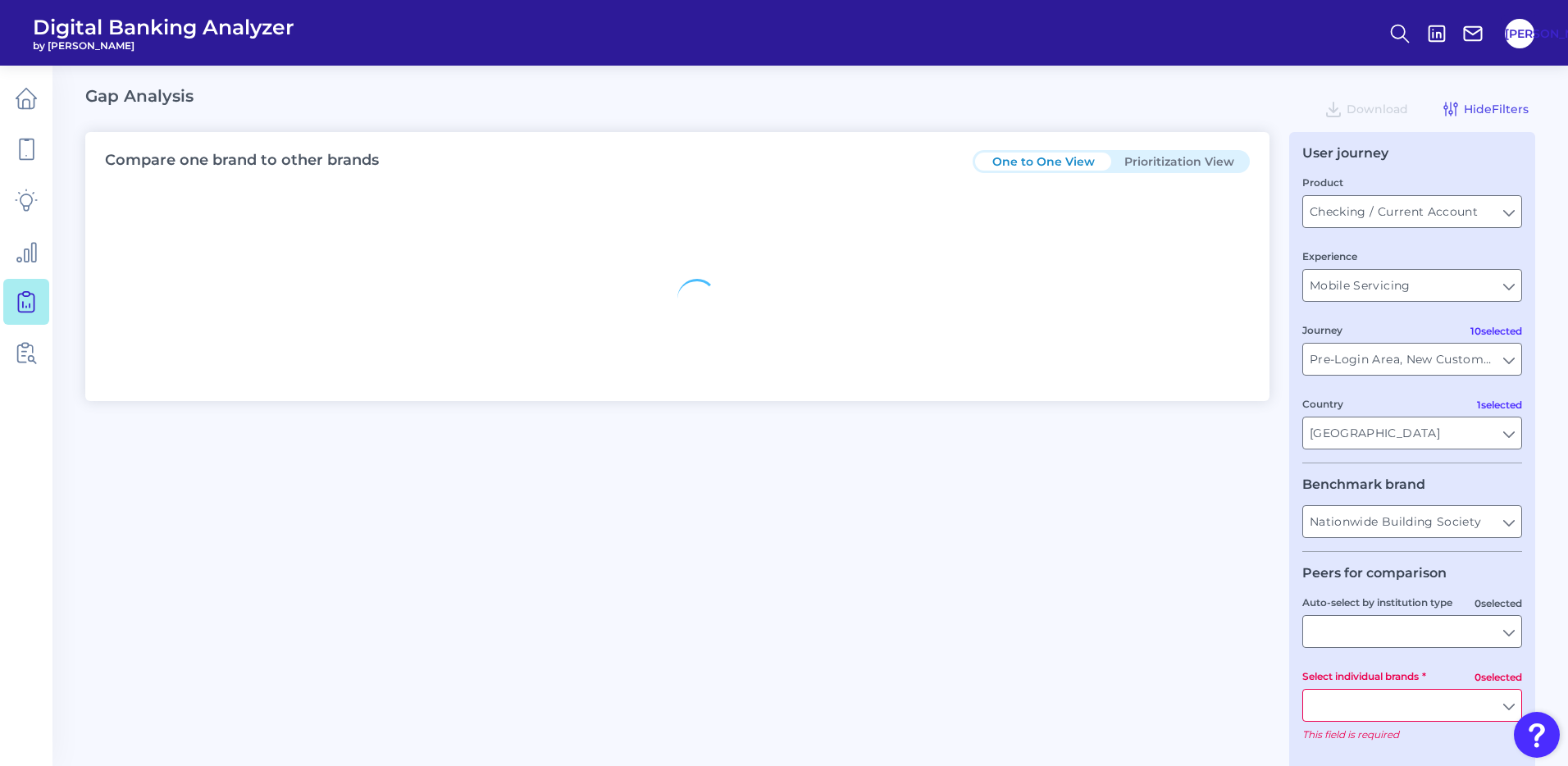
type input "All Journeys"
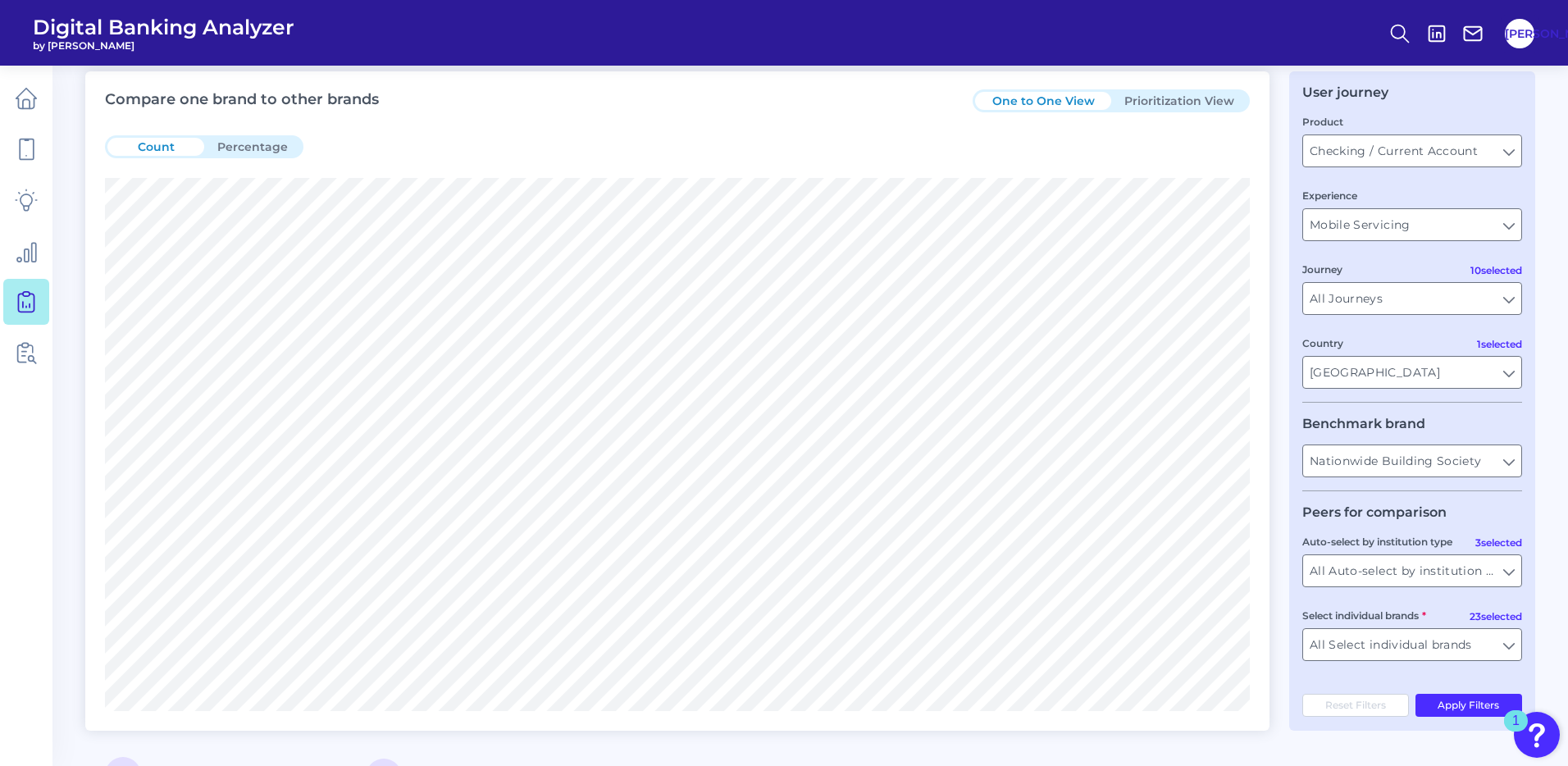
scroll to position [63, 0]
click at [1367, 230] on input "Mobile Servicing" at bounding box center [1411, 222] width 218 height 31
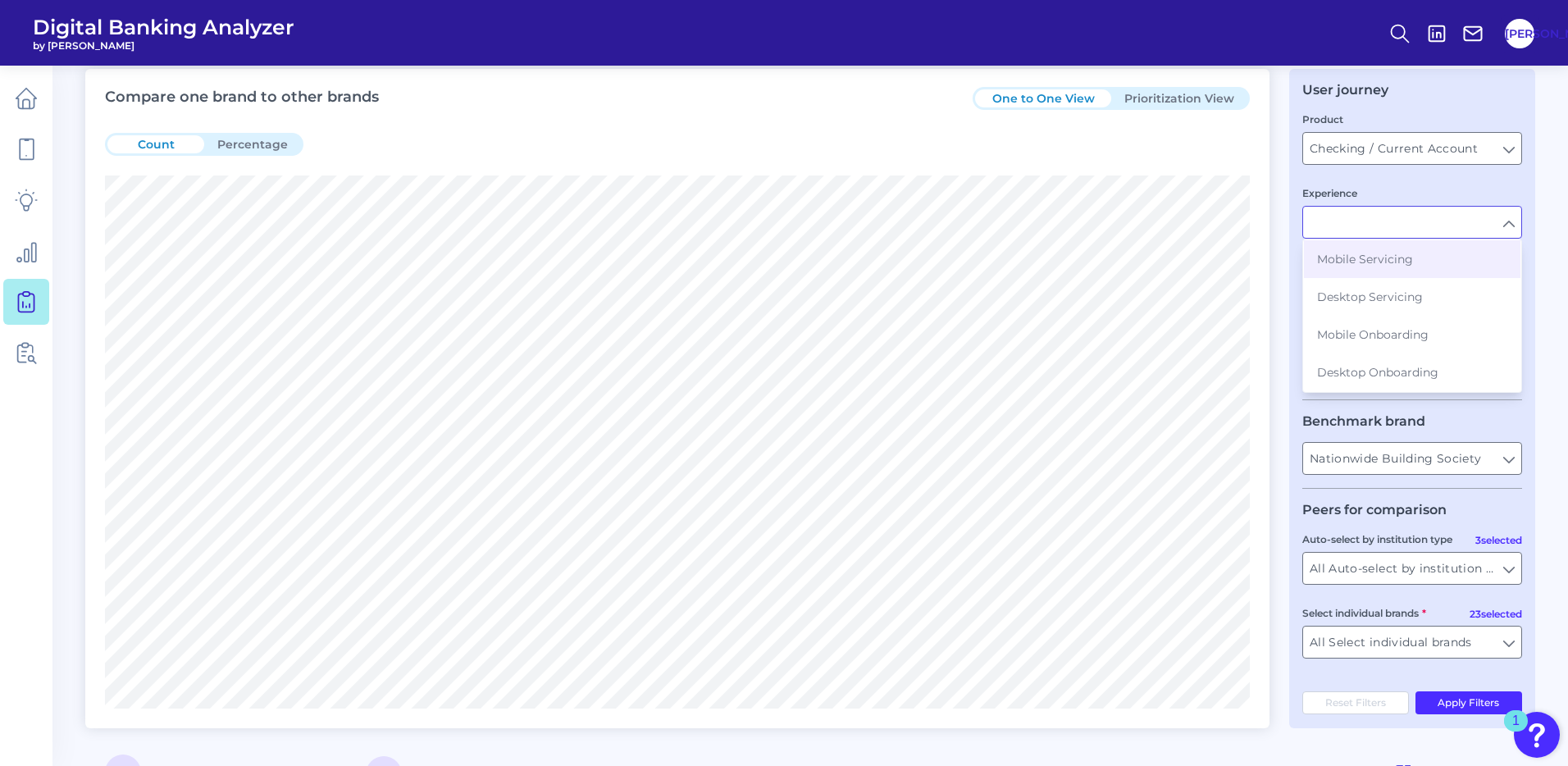
click at [1367, 230] on input "Experience" at bounding box center [1411, 222] width 218 height 31
type input "Mobile Servicing"
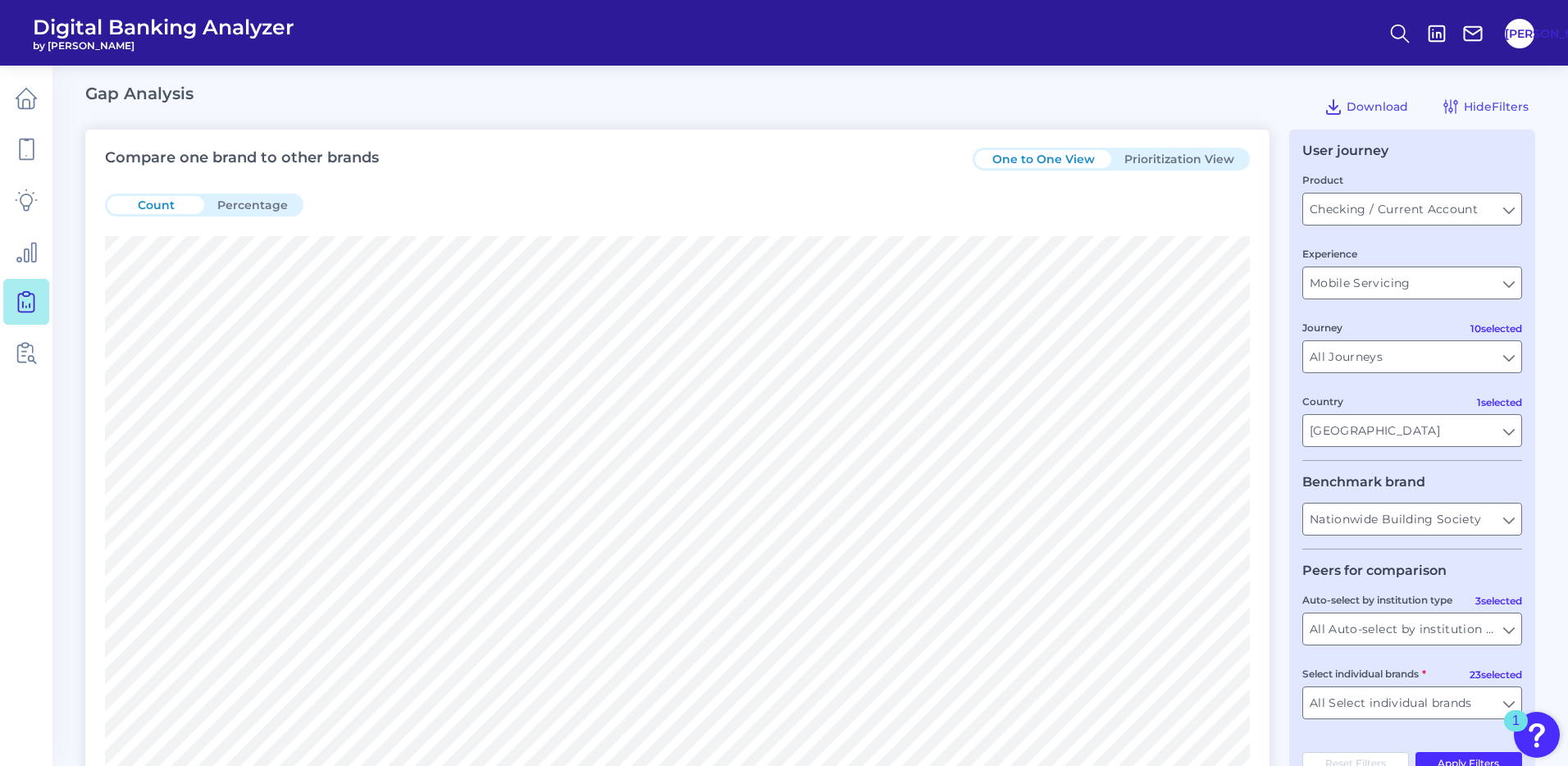
scroll to position [0, 0]
click at [233, 208] on button "Percentage" at bounding box center [252, 207] width 97 height 18
click at [147, 212] on button "Count" at bounding box center [155, 207] width 97 height 18
